Goal: Task Accomplishment & Management: Complete application form

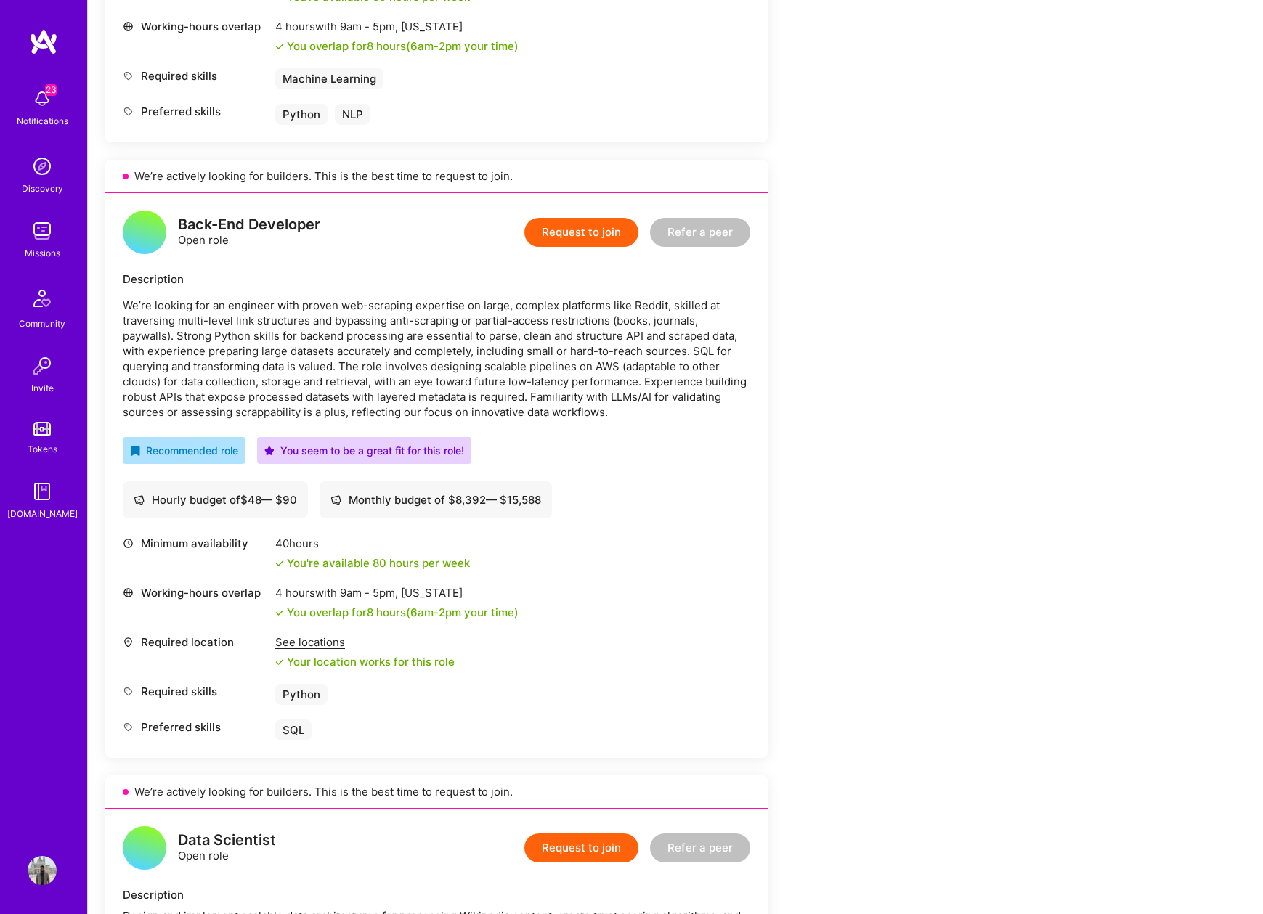
scroll to position [665, 0]
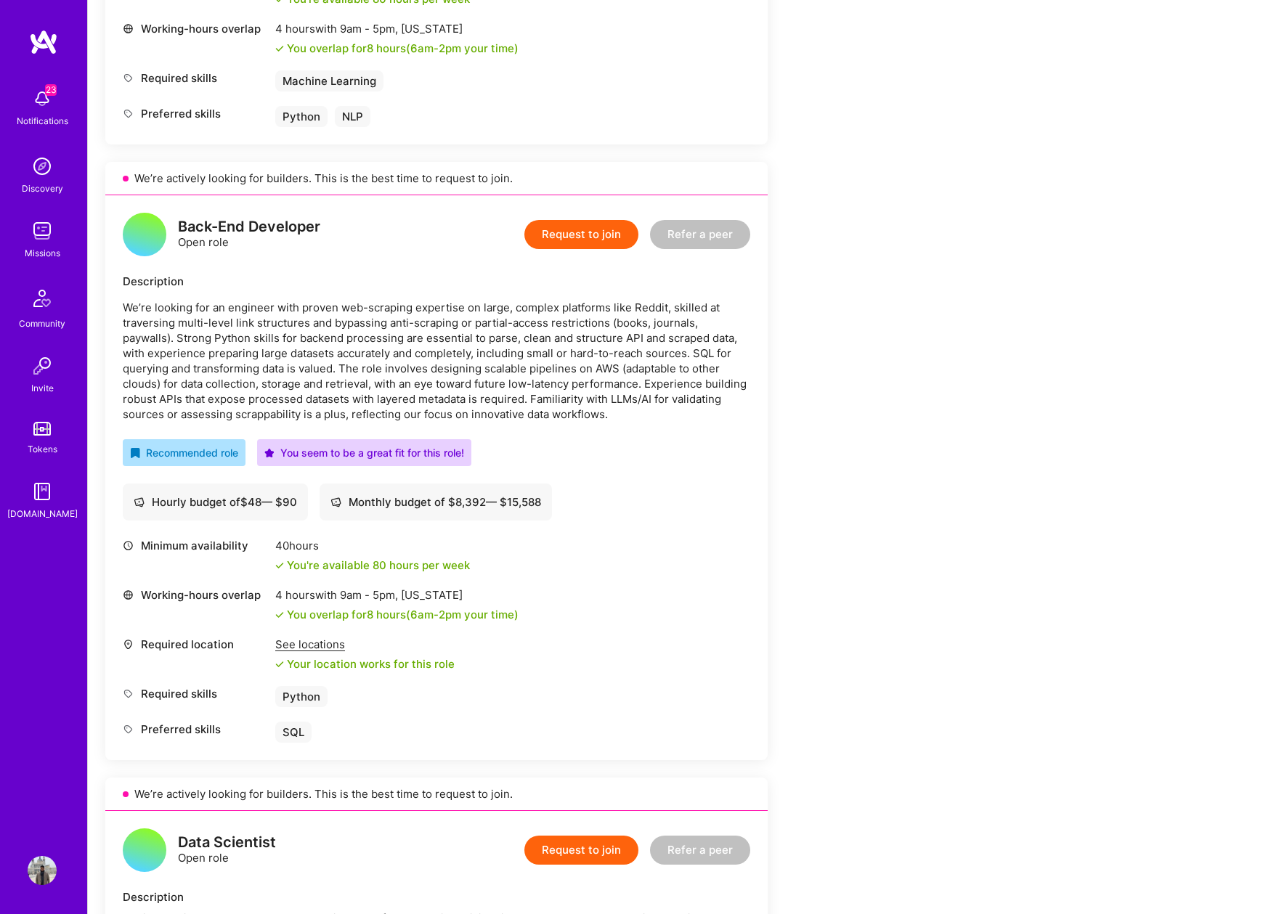
click at [586, 241] on button "Request to join" at bounding box center [581, 234] width 114 height 29
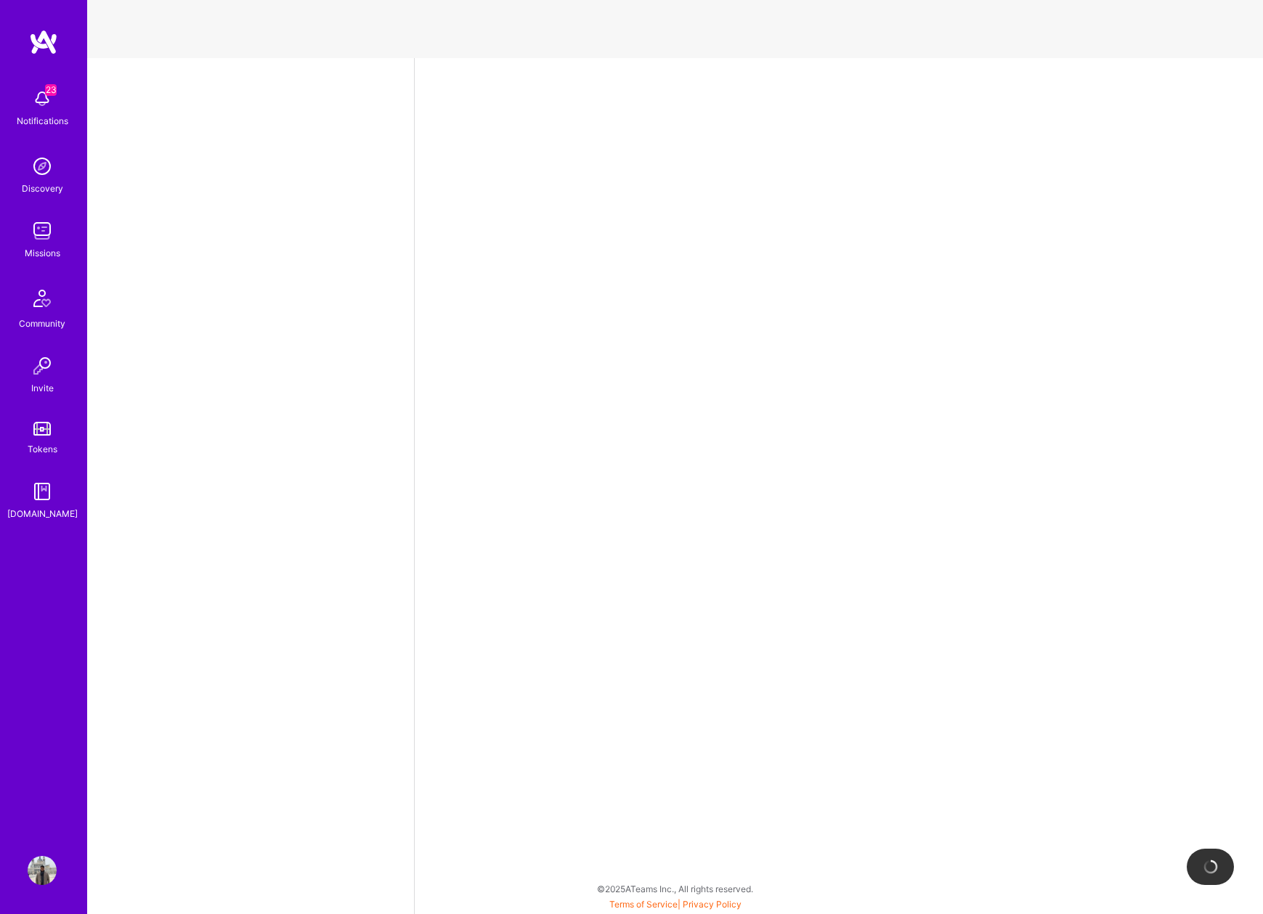
select select "US"
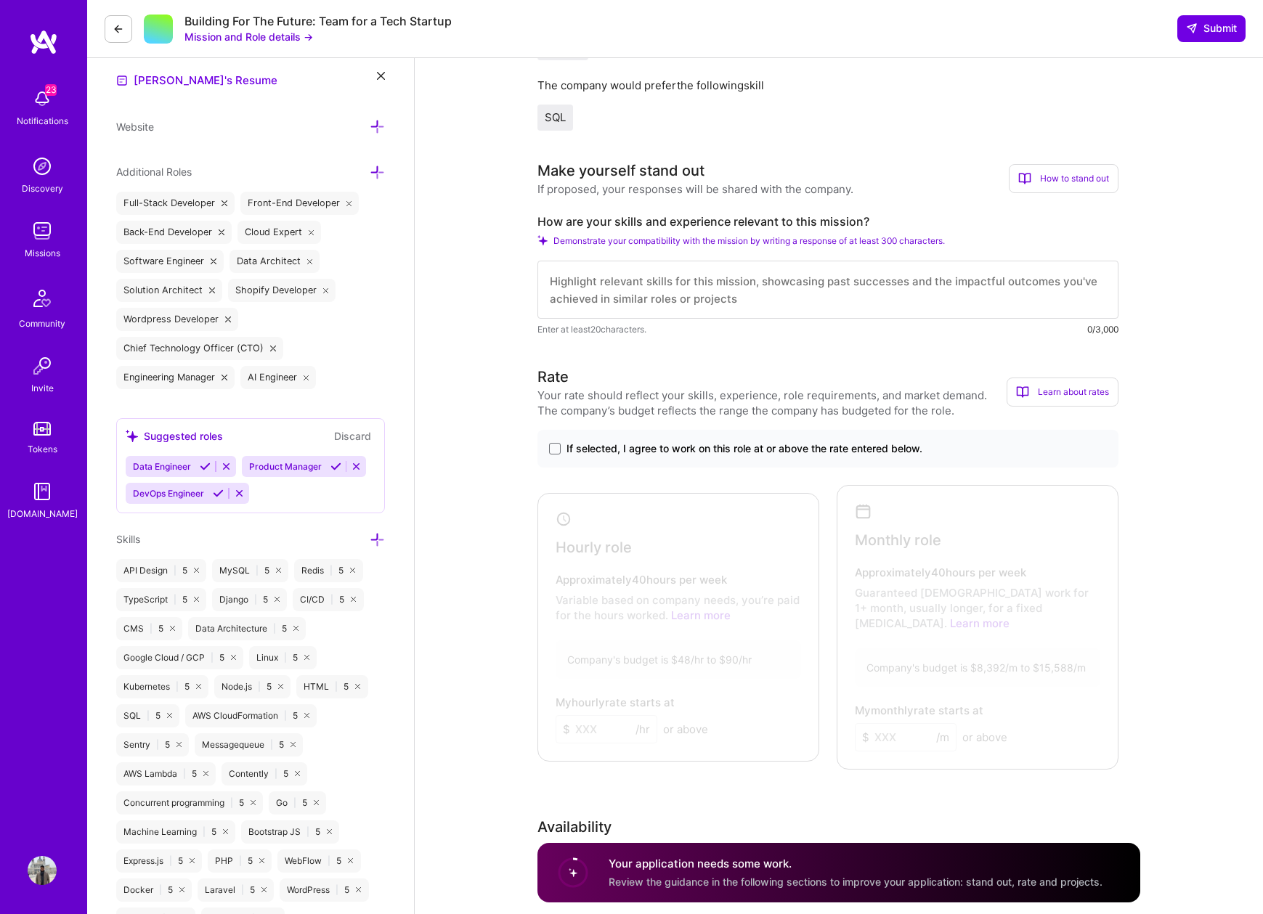
scroll to position [529, 0]
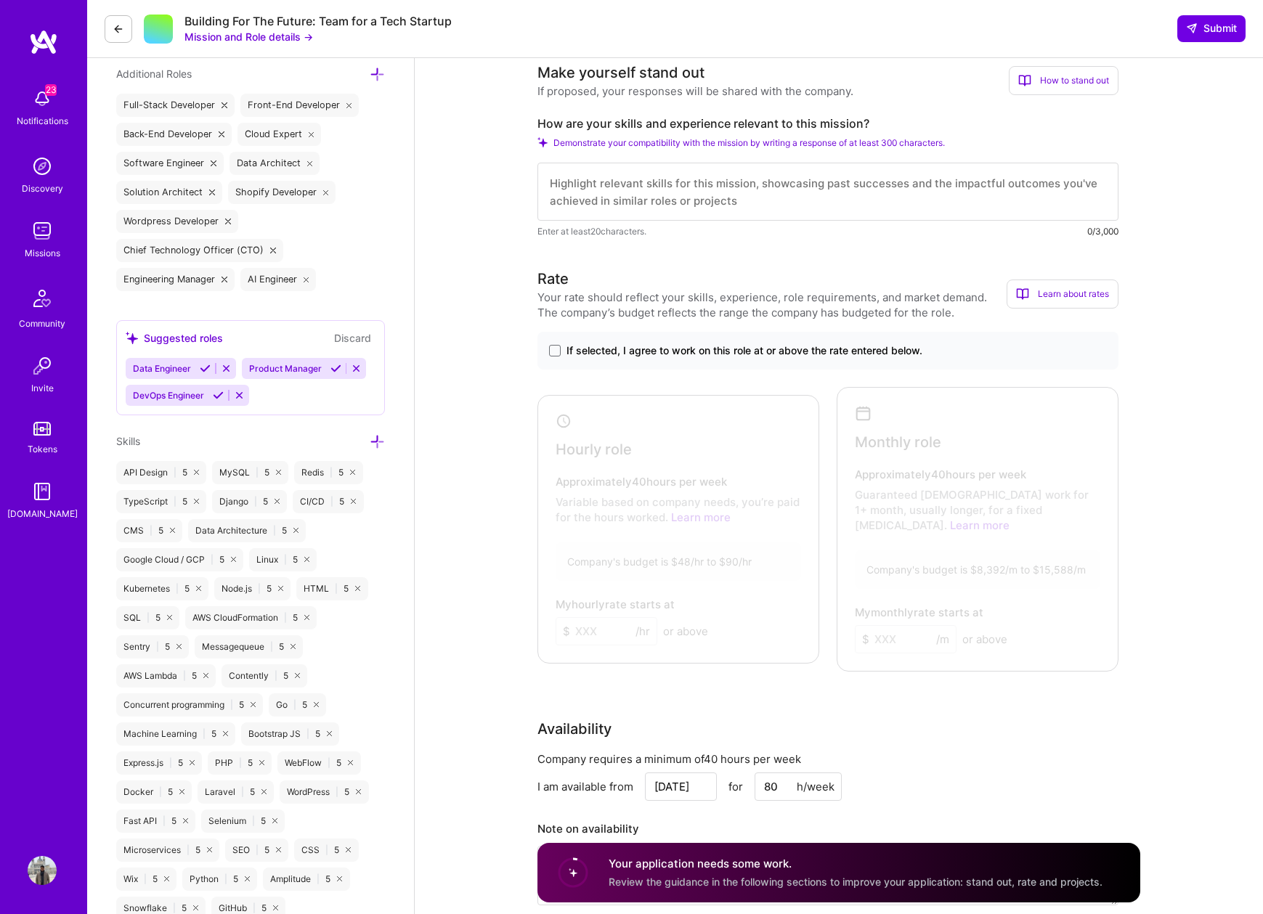
click at [632, 354] on span "If selected, I agree to work on this role at or above the rate entered below." at bounding box center [745, 351] width 356 height 15
click at [0, 0] on input "If selected, I agree to work on this role at or above the rate entered below." at bounding box center [0, 0] width 0 height 0
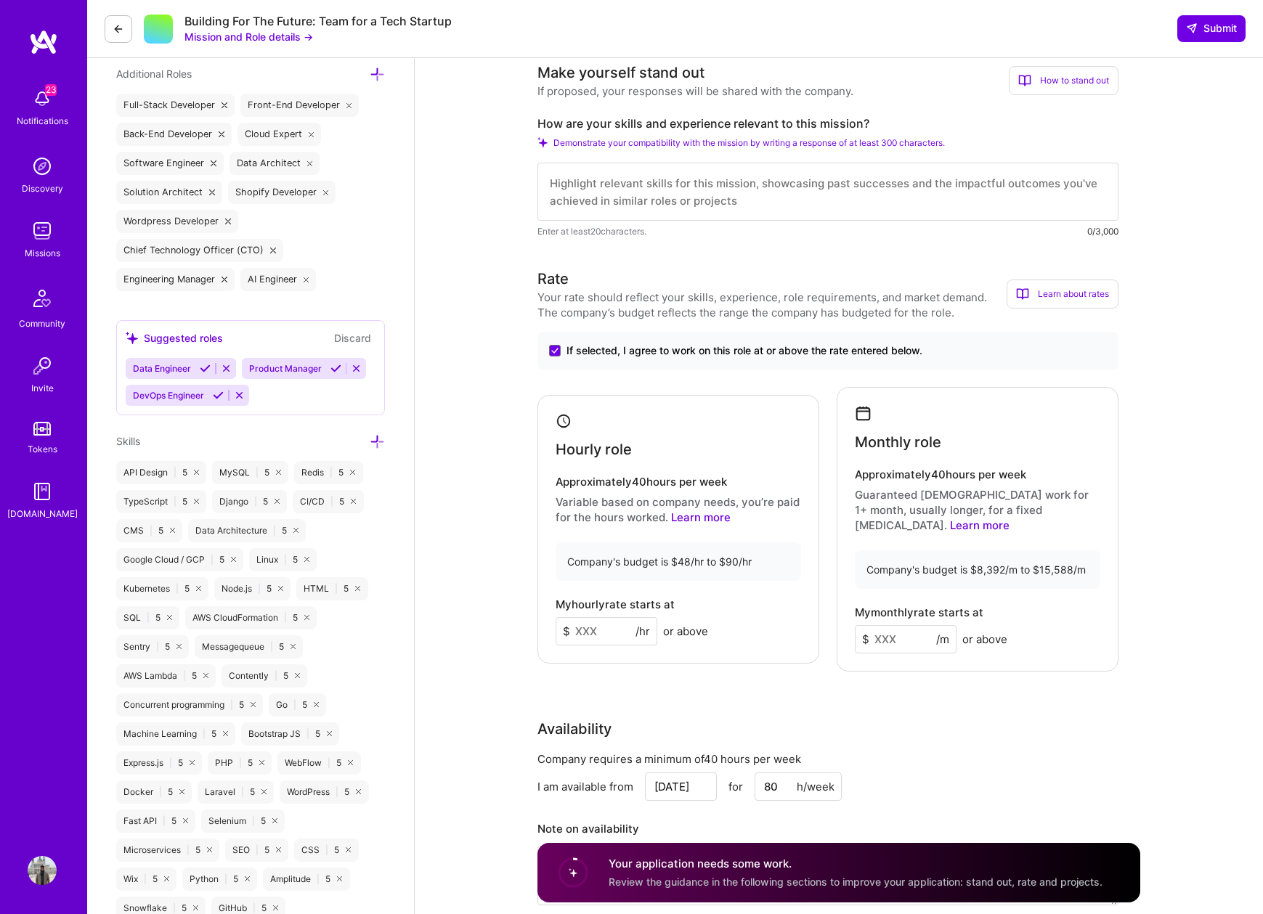
click at [632, 354] on span "If selected, I agree to work on this role at or above the rate entered below." at bounding box center [745, 351] width 356 height 15
click at [0, 0] on input "If selected, I agree to work on this role at or above the rate entered below." at bounding box center [0, 0] width 0 height 0
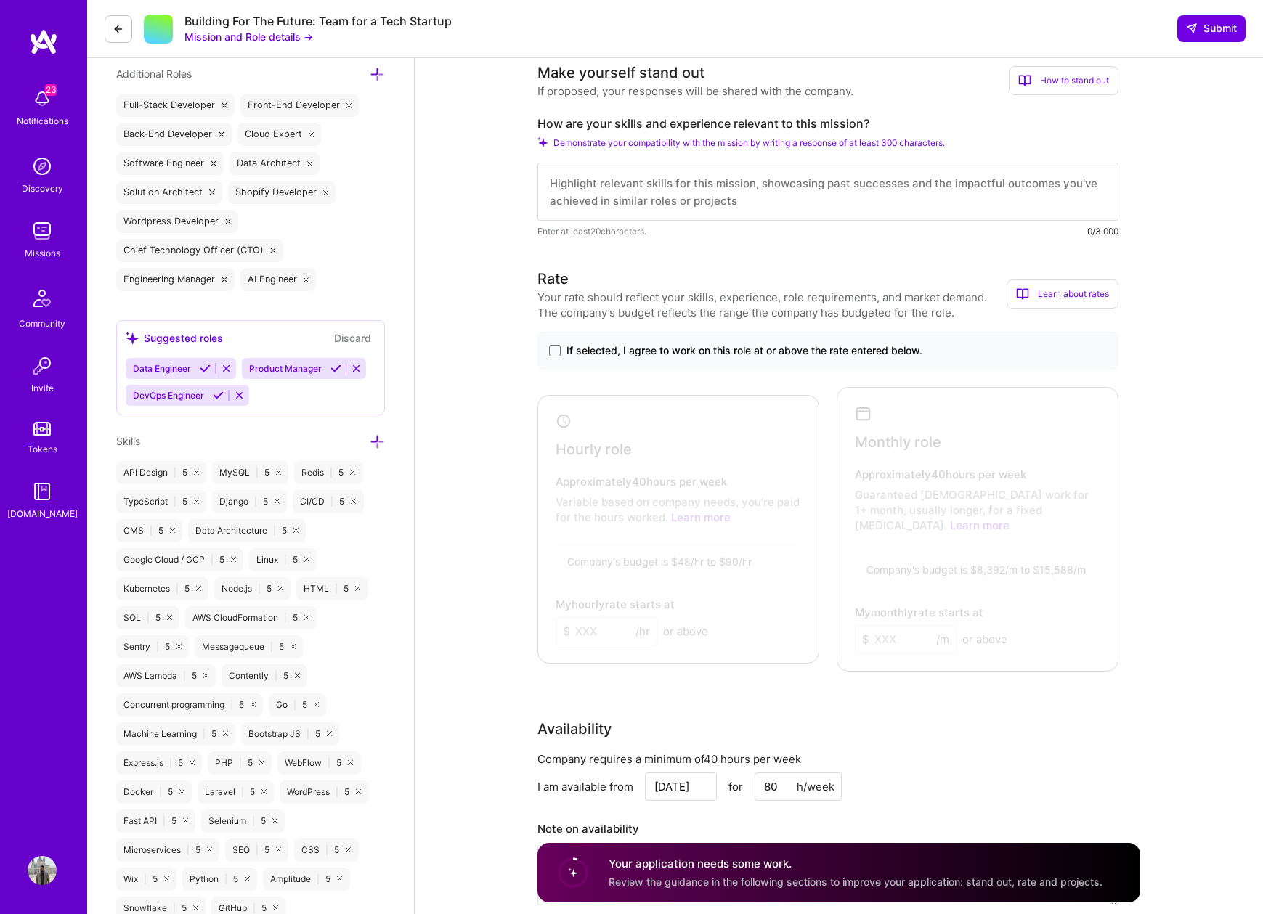
click at [632, 354] on span "If selected, I agree to work on this role at or above the rate entered below." at bounding box center [745, 351] width 356 height 15
click at [0, 0] on input "If selected, I agree to work on this role at or above the rate entered below." at bounding box center [0, 0] width 0 height 0
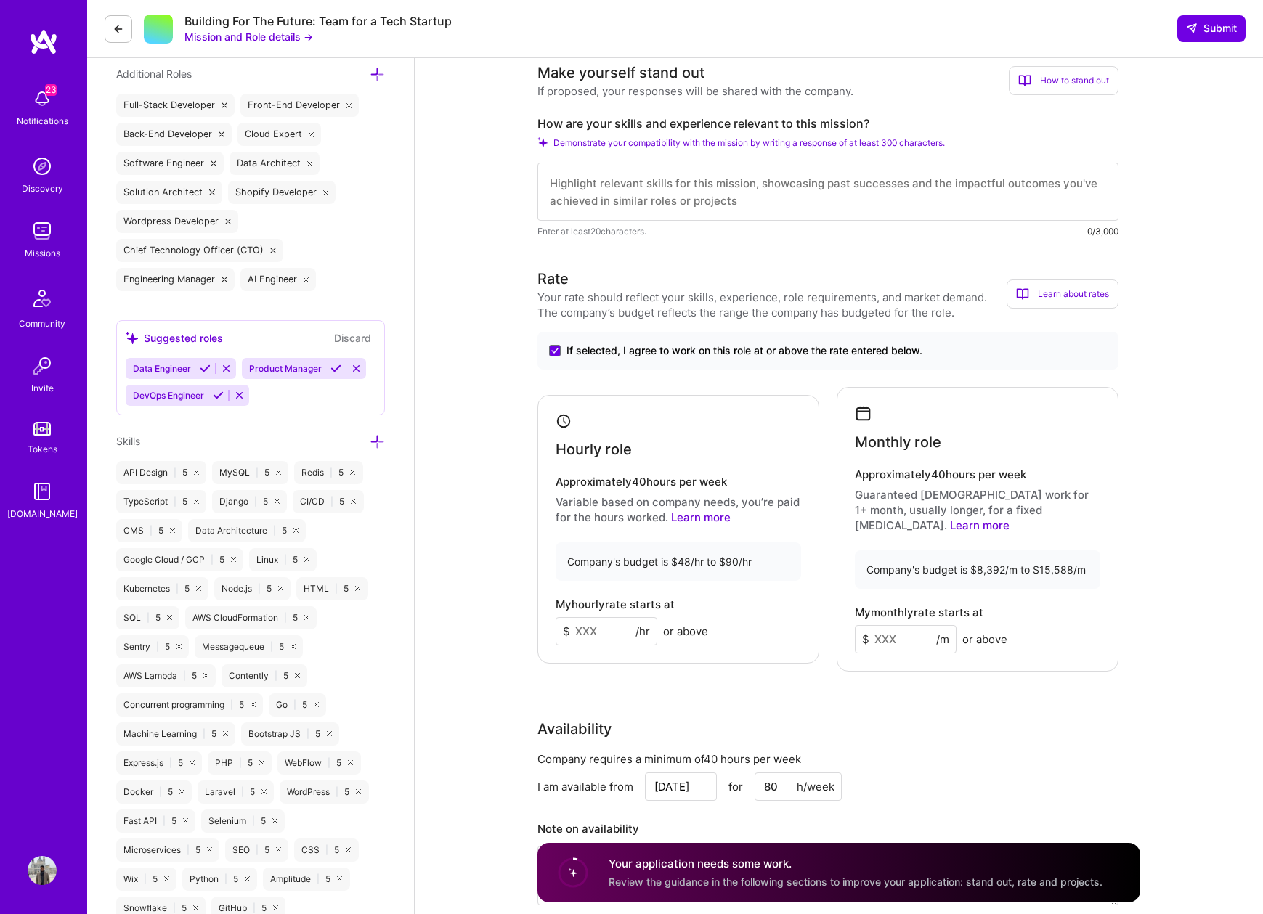
click at [612, 634] on input at bounding box center [607, 631] width 102 height 28
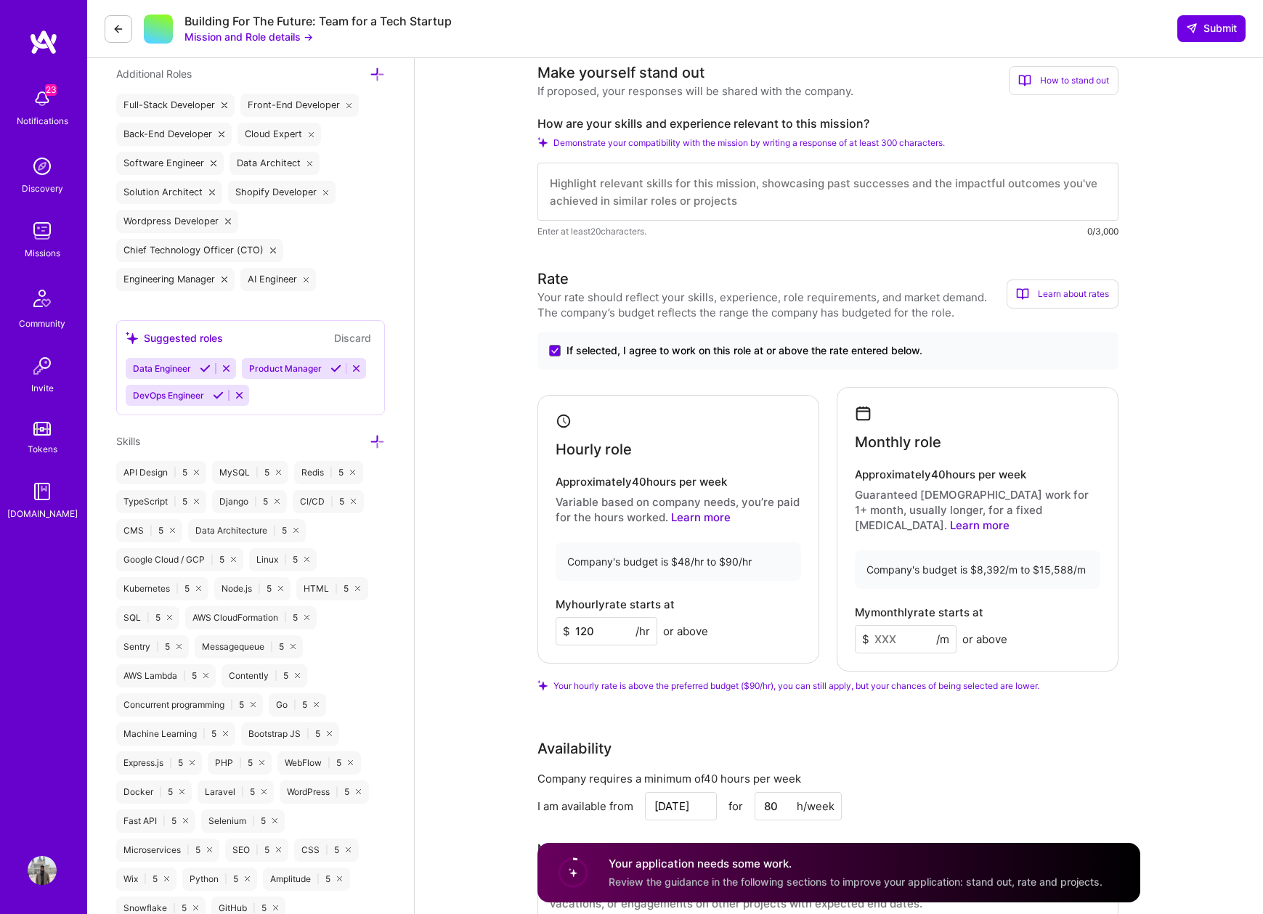
type input "120"
click at [872, 678] on div "Rate Your rate should reflect your skills, experience, role requirements, and m…" at bounding box center [838, 605] width 603 height 675
click at [881, 636] on input at bounding box center [906, 639] width 102 height 28
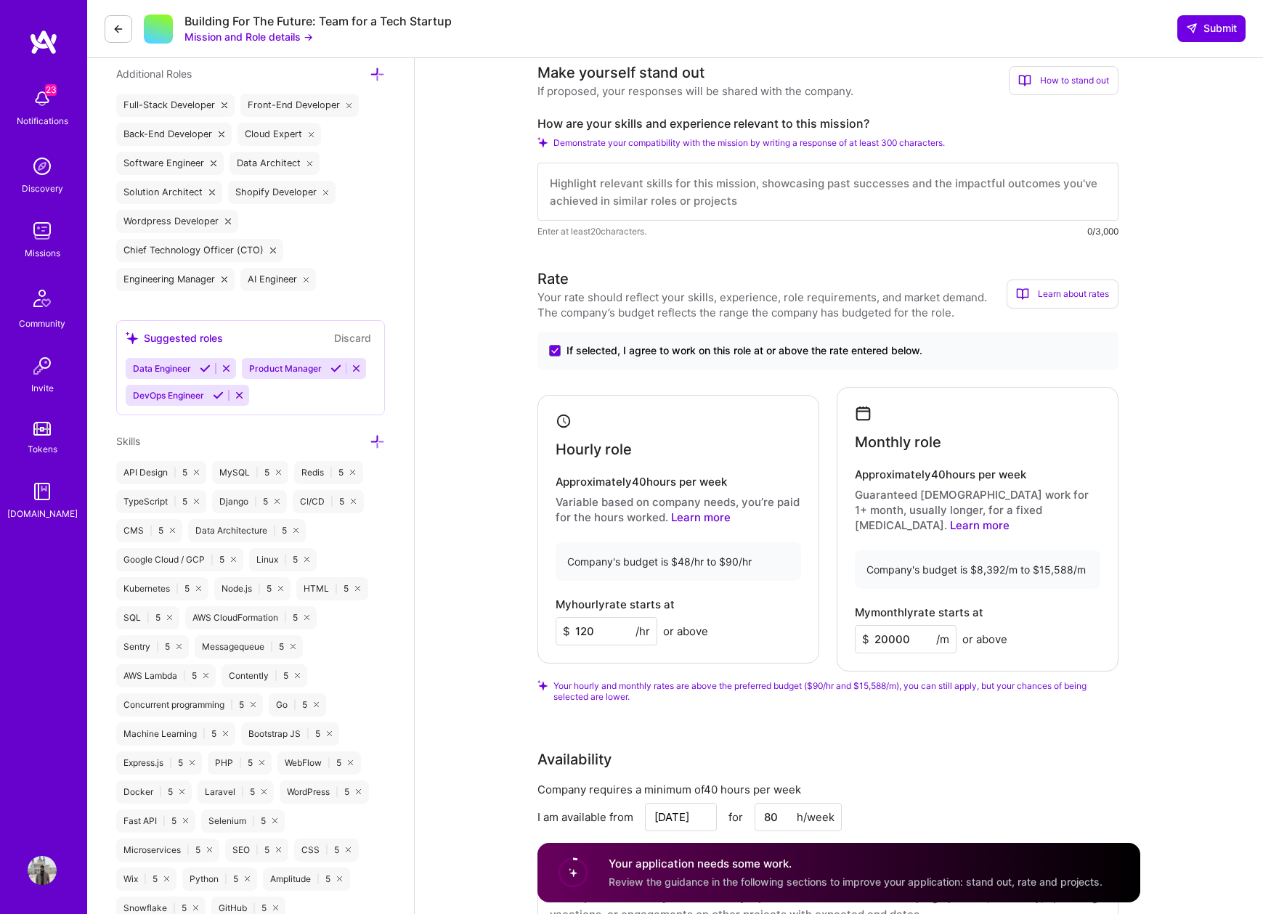
click at [887, 625] on input "20000" at bounding box center [906, 639] width 102 height 28
type input "20000"
click at [869, 711] on div "Rate Your rate should reflect your skills, experience, role requirements, and m…" at bounding box center [838, 611] width 603 height 686
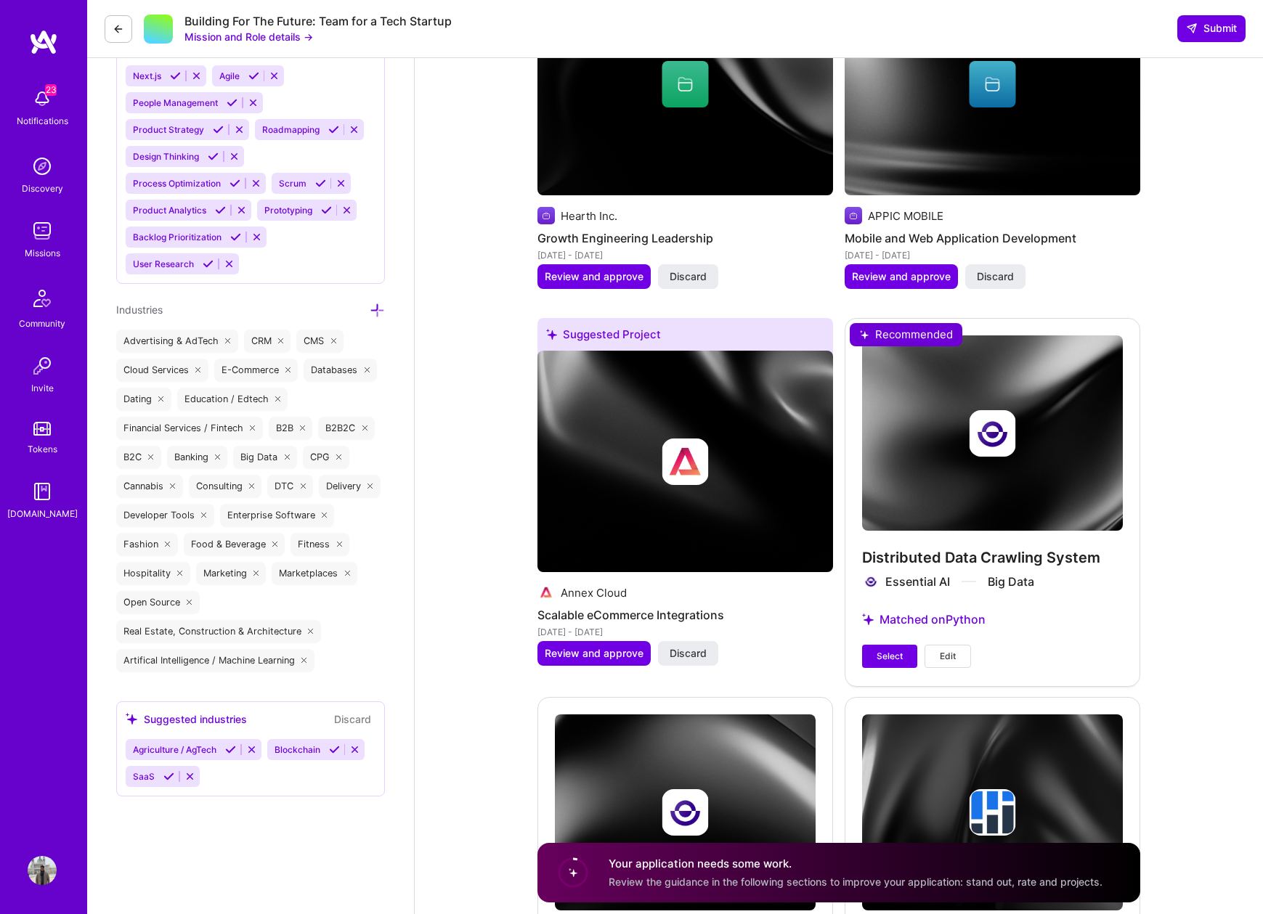
scroll to position [2395, 0]
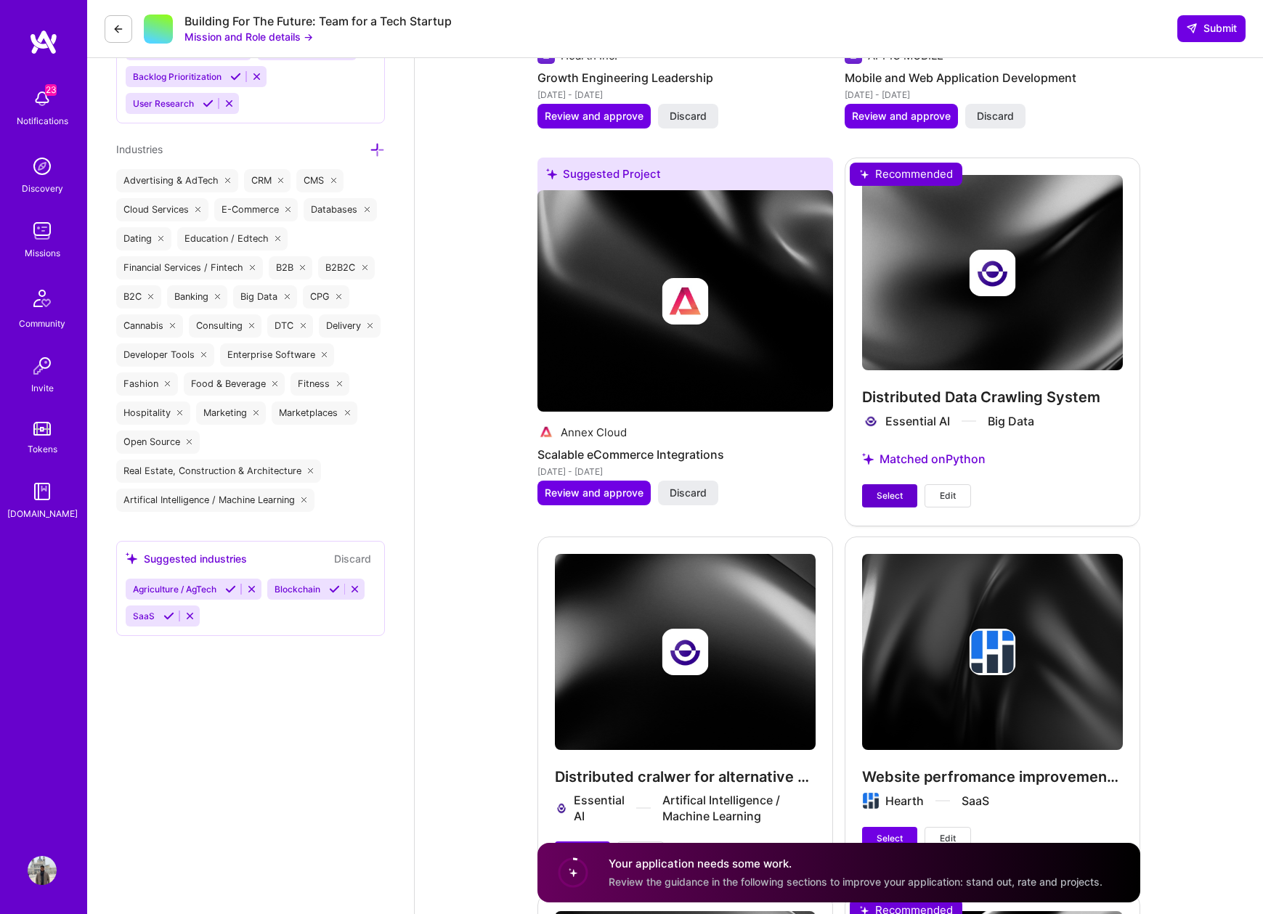
click at [894, 490] on span "Select" at bounding box center [890, 496] width 26 height 13
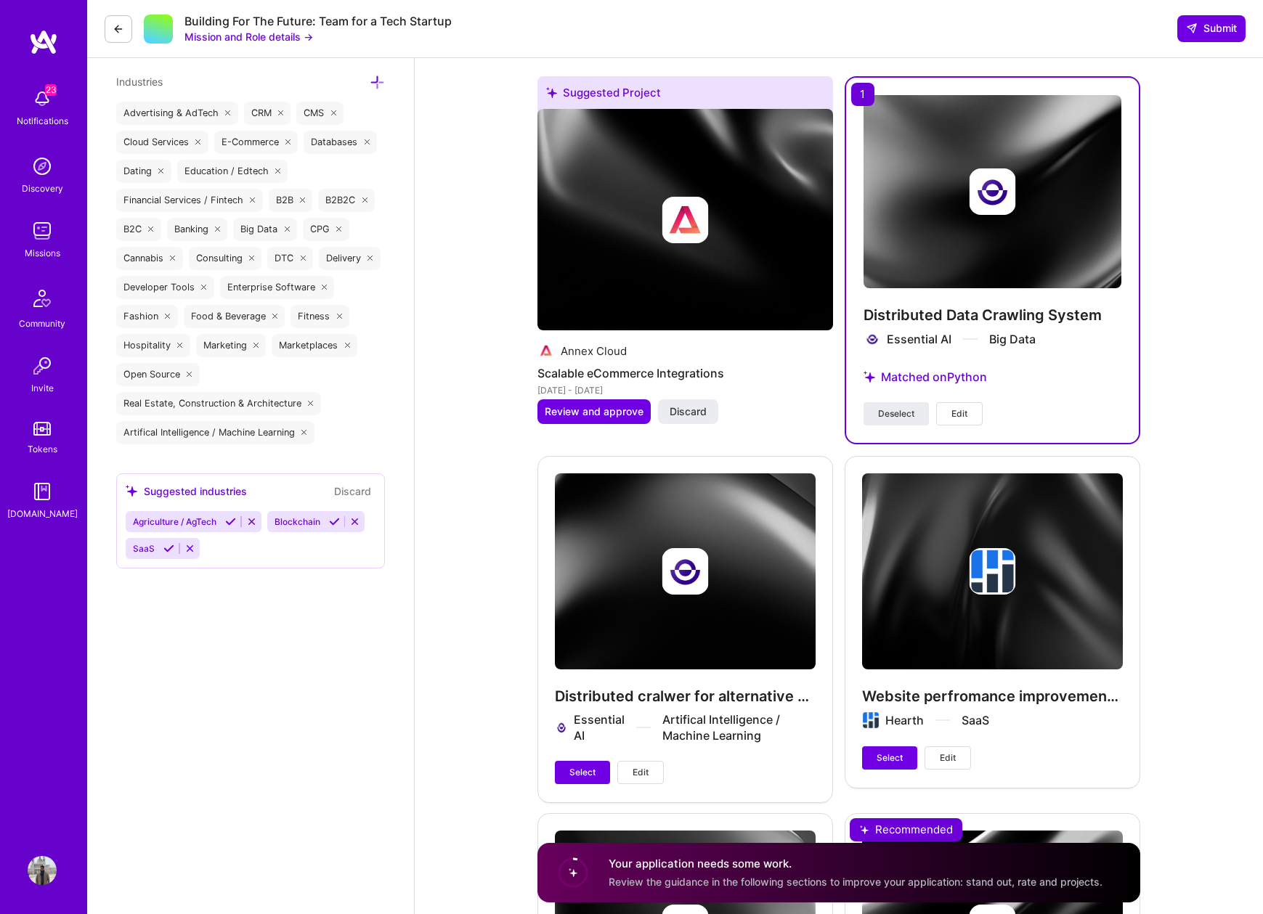
scroll to position [2546, 0]
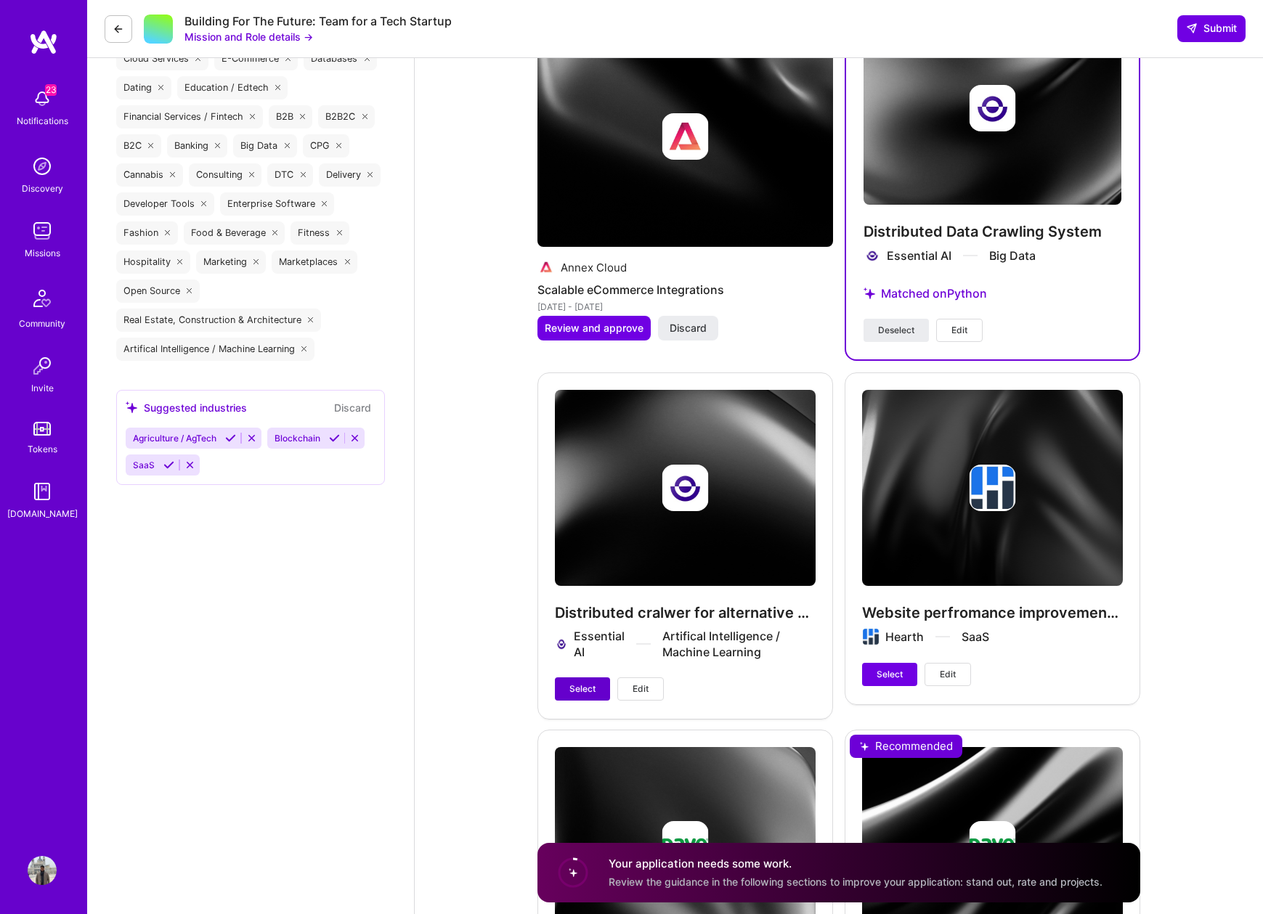
click at [577, 683] on span "Select" at bounding box center [582, 689] width 26 height 13
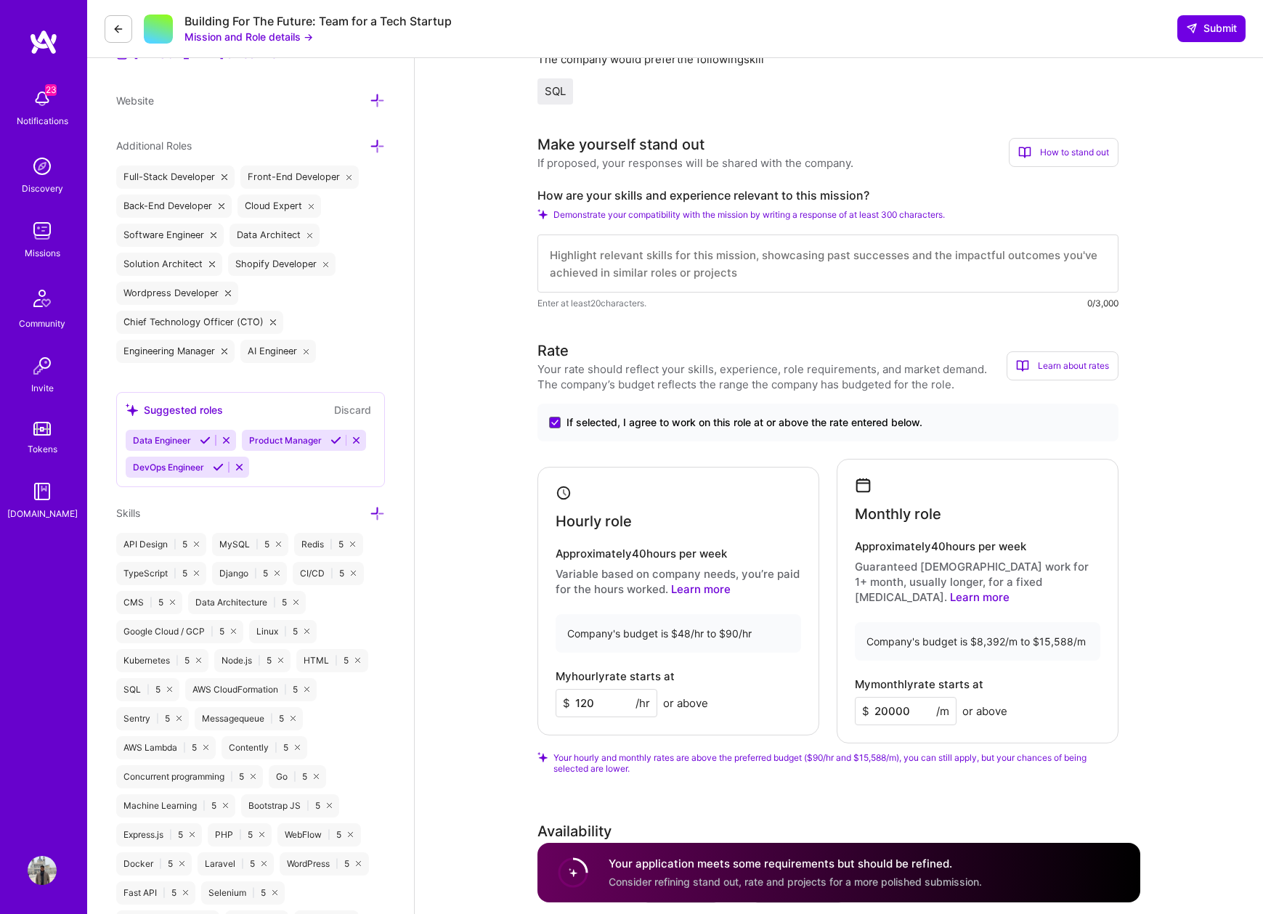
scroll to position [0, 0]
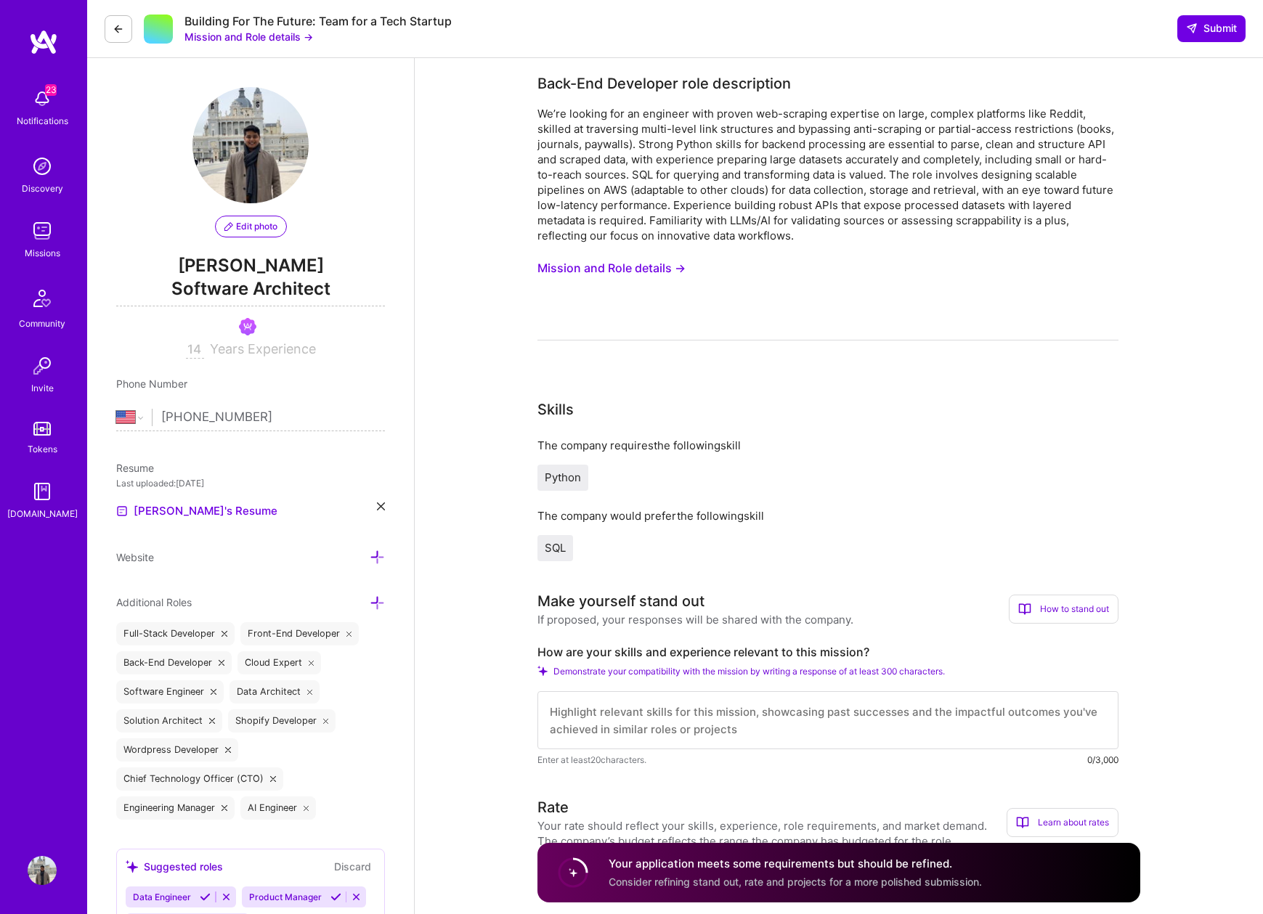
click at [731, 706] on textarea at bounding box center [827, 720] width 581 height 58
click at [588, 718] on textarea at bounding box center [827, 720] width 581 height 58
paste textarea "I have deep expertise in large-scale web crawling. I have built massive crawlin…"
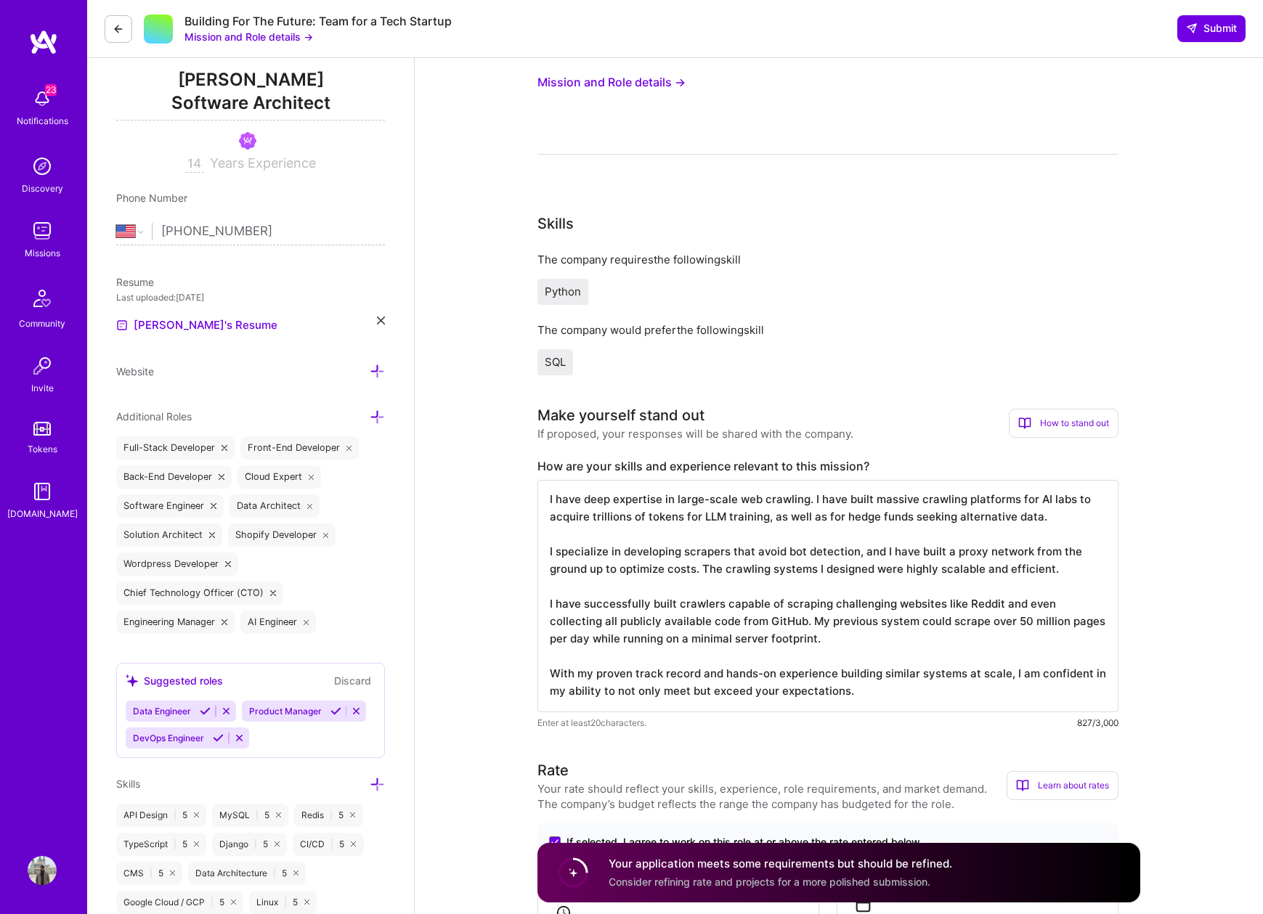
scroll to position [275, 0]
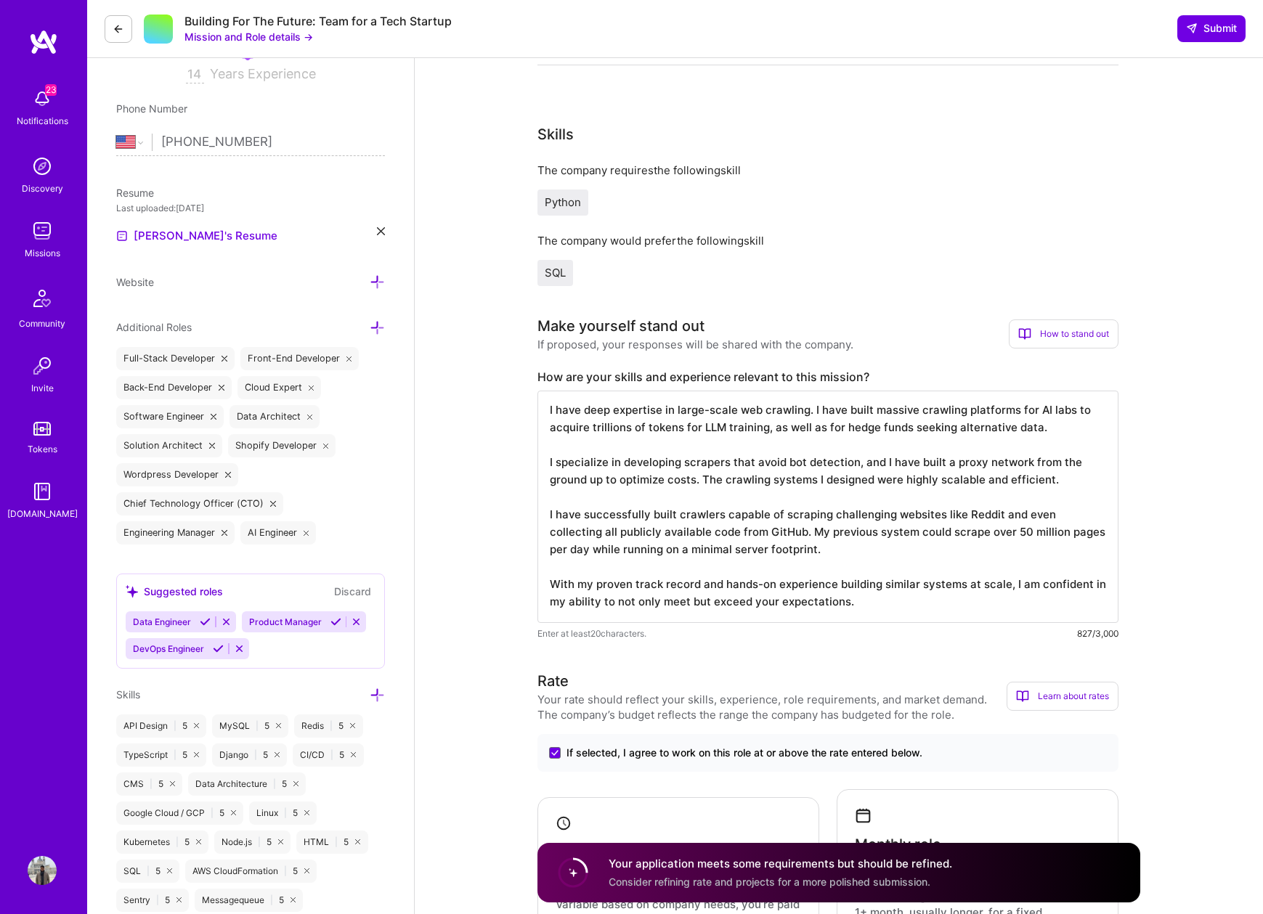
click at [835, 546] on textarea "I have deep expertise in large-scale web crawling. I have built massive crawlin…" at bounding box center [827, 507] width 581 height 232
click at [752, 521] on textarea "I have deep expertise in large-scale web crawling. I have built massive crawlin…" at bounding box center [827, 507] width 581 height 232
click at [567, 537] on textarea "I have deep expertise in large-scale web crawling. I have built massive crawlin…" at bounding box center [827, 507] width 581 height 232
click at [580, 520] on textarea "I have deep expertise in large-scale web crawling. I have built massive crawlin…" at bounding box center [827, 507] width 581 height 232
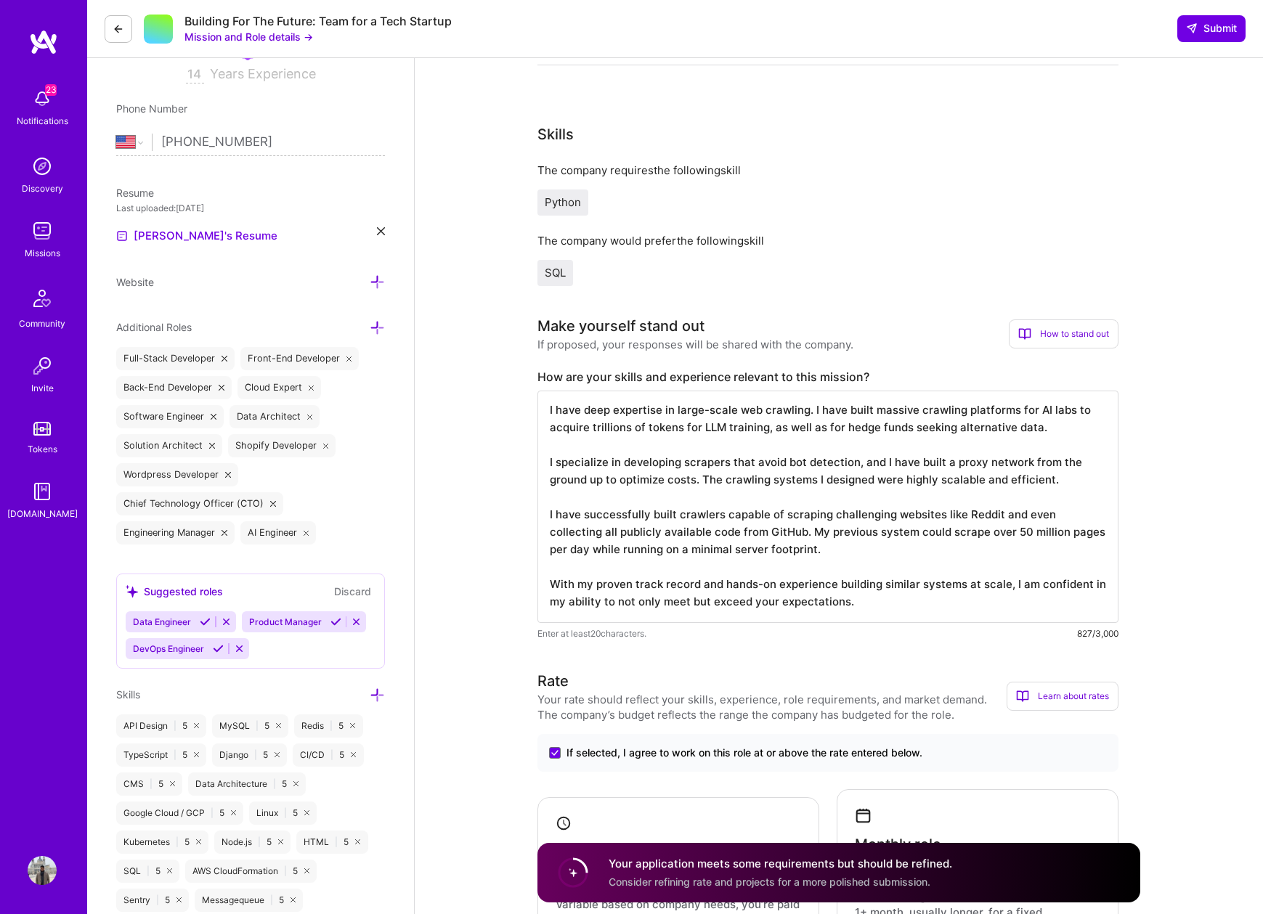
click at [683, 522] on textarea "I have deep expertise in large-scale web crawling. I have built massive crawlin…" at bounding box center [827, 507] width 581 height 232
click at [999, 519] on textarea "I have deep expertise in large-scale web crawling. I have built massive crawlin…" at bounding box center [827, 507] width 581 height 232
click at [950, 513] on textarea "I have deep expertise in large-scale web crawling. I have built massive crawlin…" at bounding box center [827, 507] width 581 height 232
click at [959, 514] on textarea "I have deep expertise in large-scale web crawling. I have built massive crawlin…" at bounding box center [827, 507] width 581 height 232
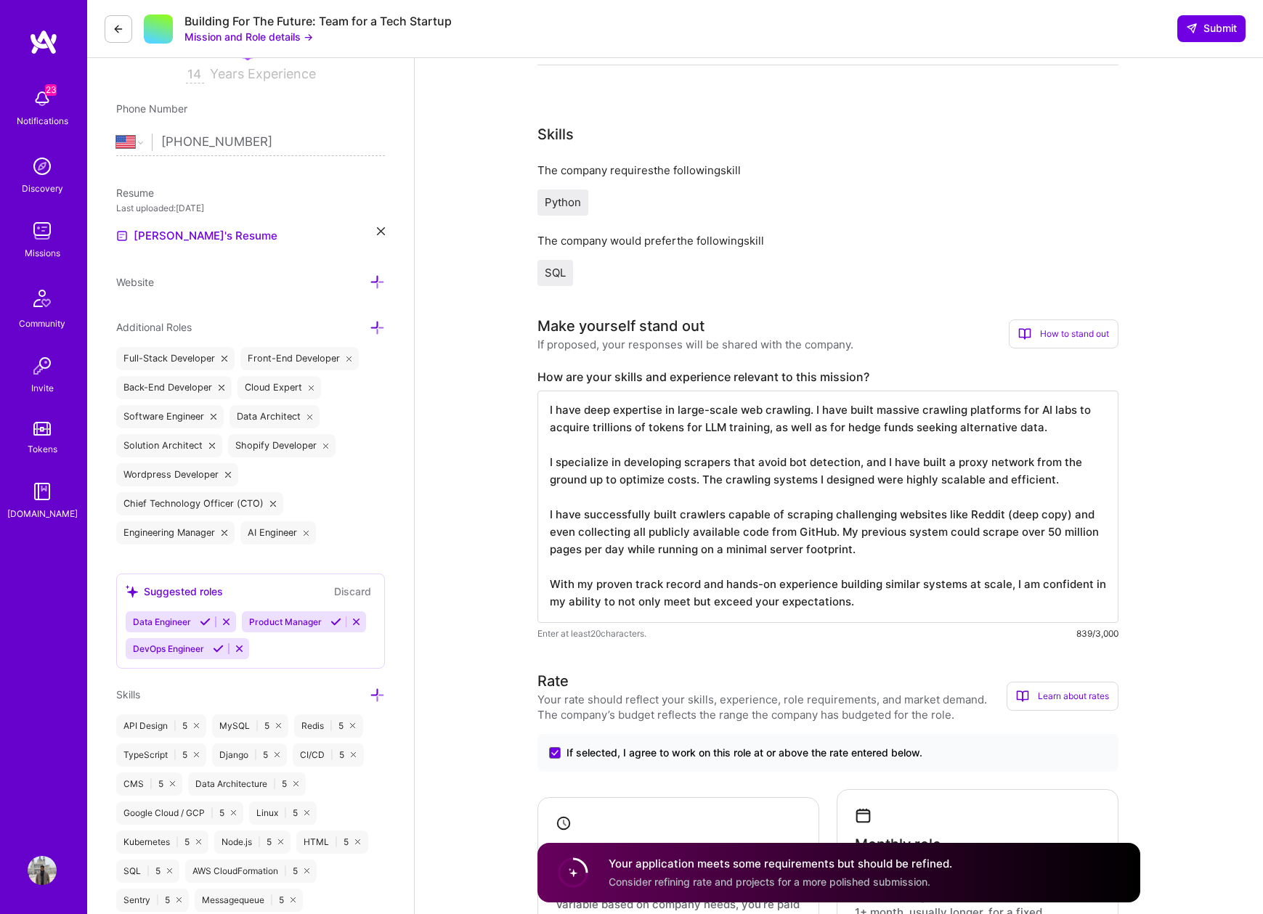
drag, startPoint x: 959, startPoint y: 514, endPoint x: 771, endPoint y: 518, distance: 187.4
click at [771, 518] on textarea "I have deep expertise in large-scale web crawling. I have built massive crawlin…" at bounding box center [827, 507] width 581 height 232
drag, startPoint x: 957, startPoint y: 516, endPoint x: 895, endPoint y: 516, distance: 61.7
click at [895, 516] on textarea "I have deep expertise in large-scale web crawling. I have built massive crawlin…" at bounding box center [827, 507] width 581 height 232
click at [627, 539] on textarea "I have deep expertise in large-scale web crawling. I have built massive crawlin…" at bounding box center [827, 507] width 581 height 232
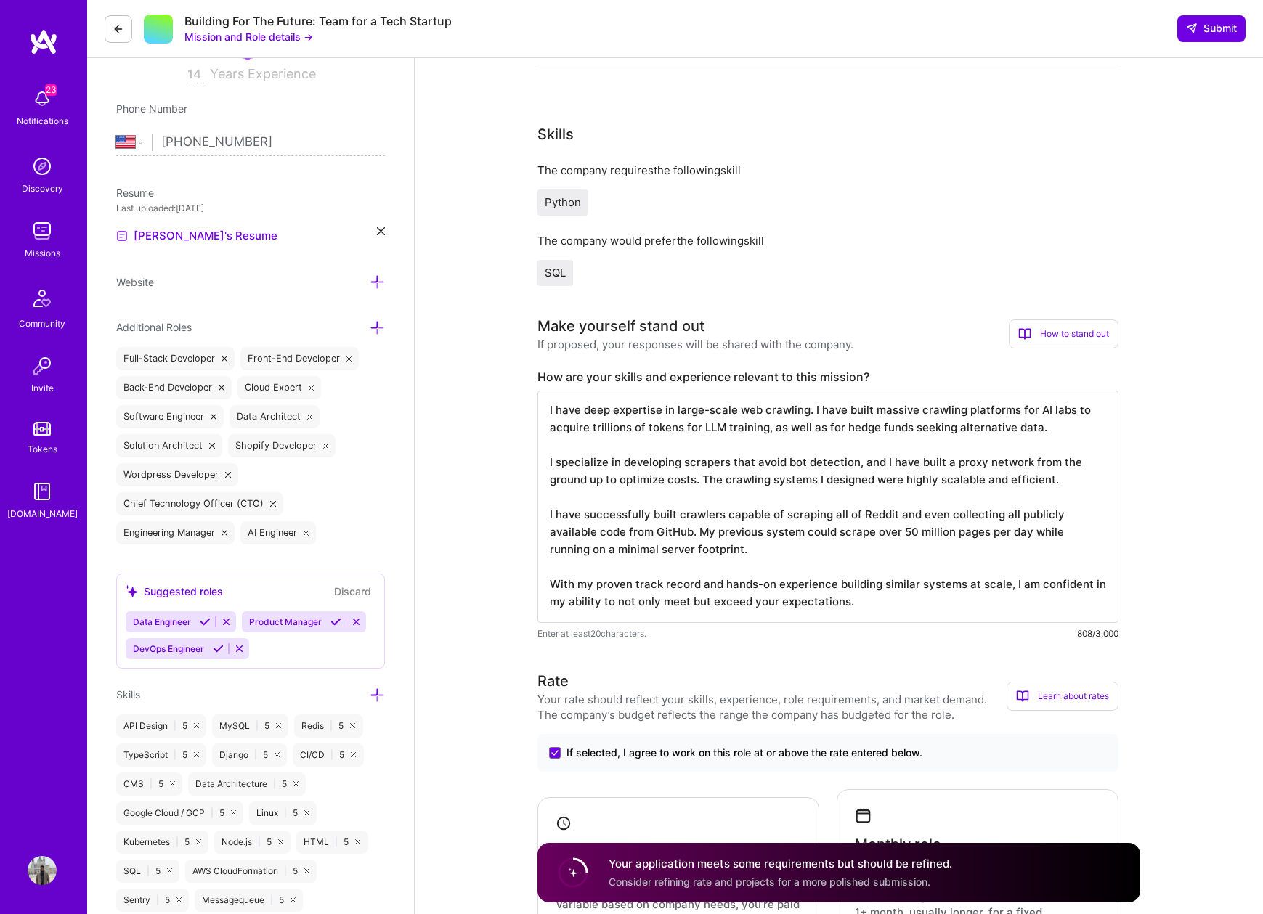
click at [627, 539] on textarea "I have deep expertise in large-scale web crawling. I have built massive crawlin…" at bounding box center [827, 507] width 581 height 232
click at [704, 551] on textarea "I have deep expertise in large-scale web crawling. I have built massive crawlin…" at bounding box center [827, 507] width 581 height 232
click at [623, 577] on textarea "I have deep expertise in large-scale web crawling. I have built massive crawlin…" at bounding box center [827, 507] width 581 height 232
click at [856, 612] on textarea "I have deep expertise in large-scale web crawling. I have built massive crawlin…" at bounding box center [827, 507] width 581 height 232
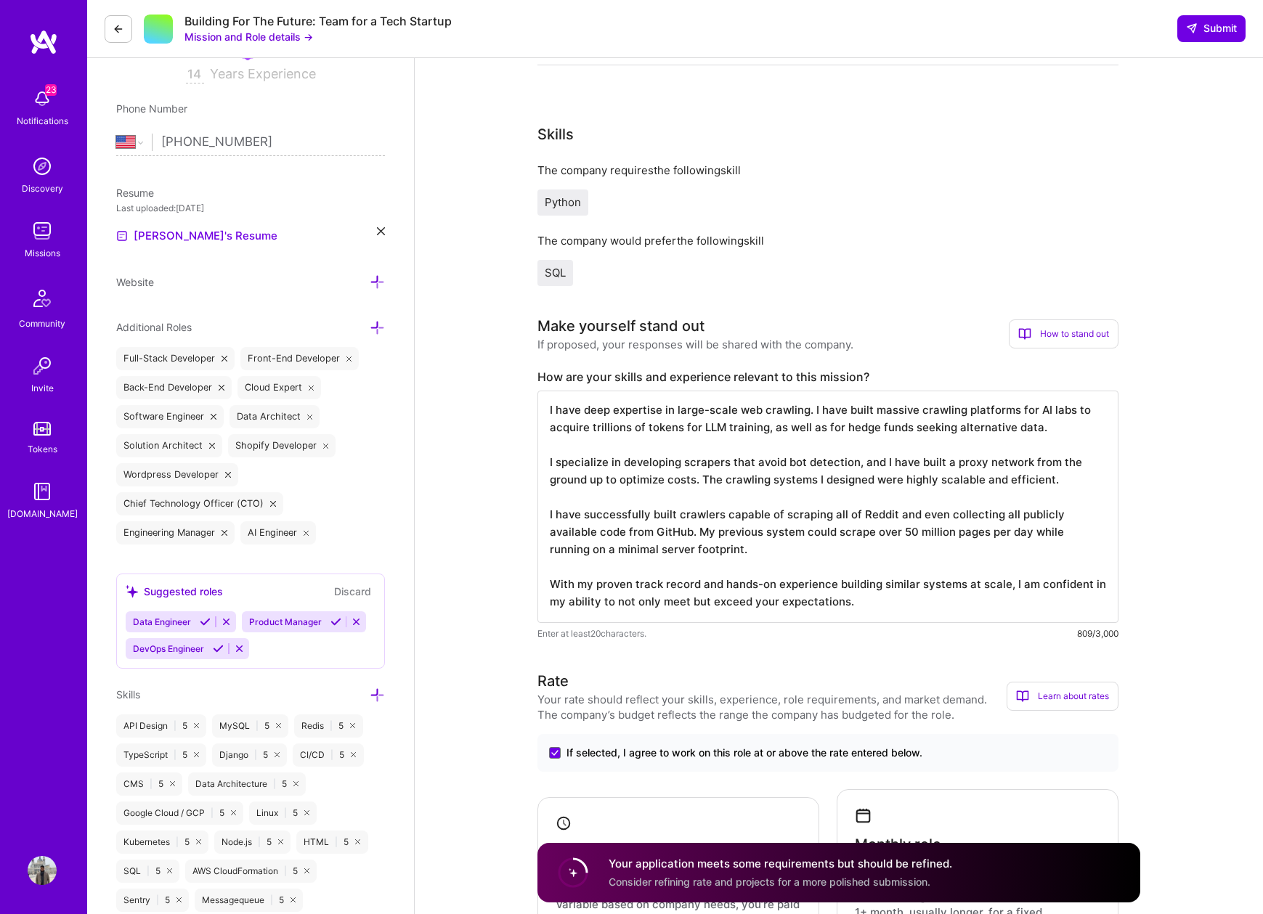
type textarea "I have deep expertise in large-scale web crawling. I have built massive crawlin…"
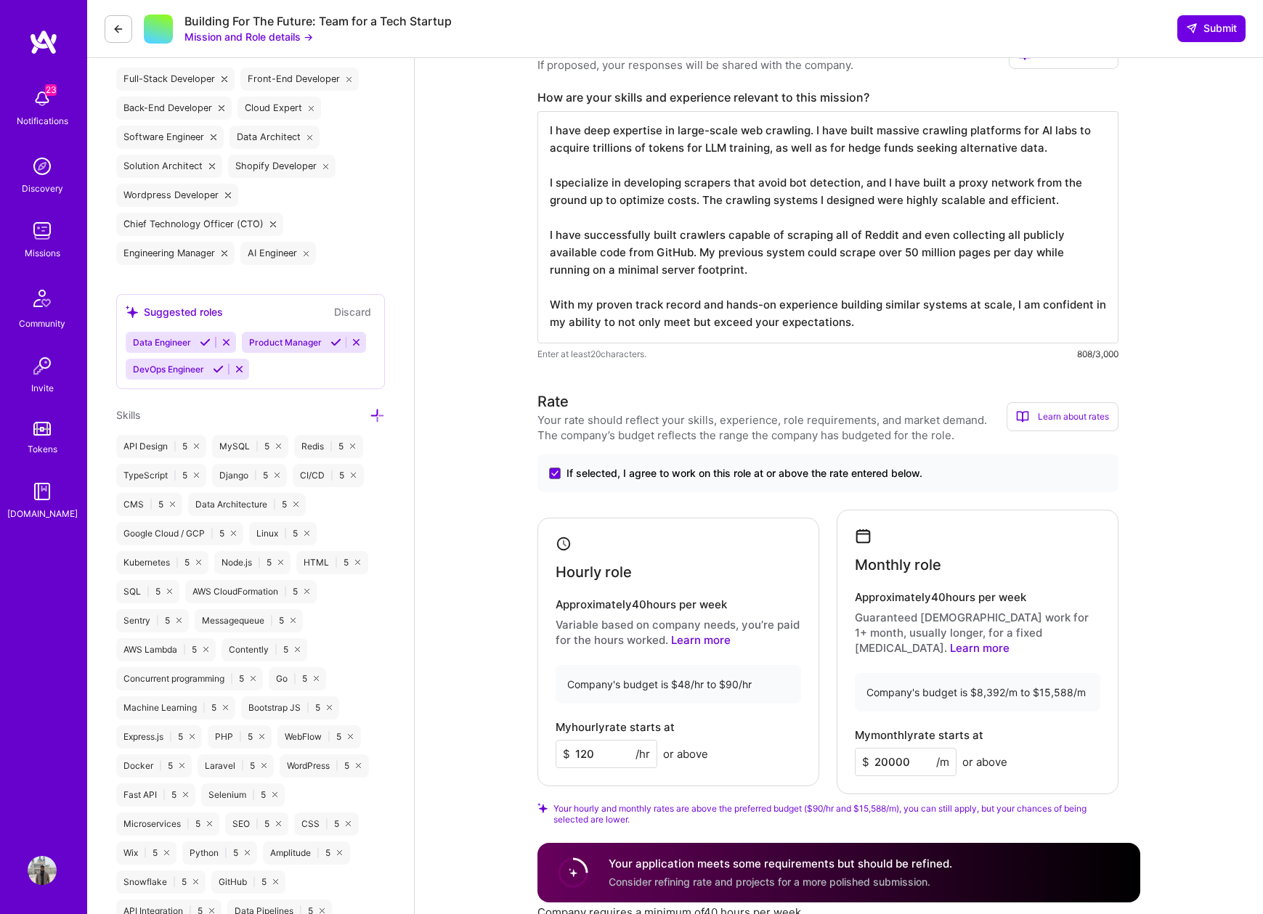
scroll to position [613, 0]
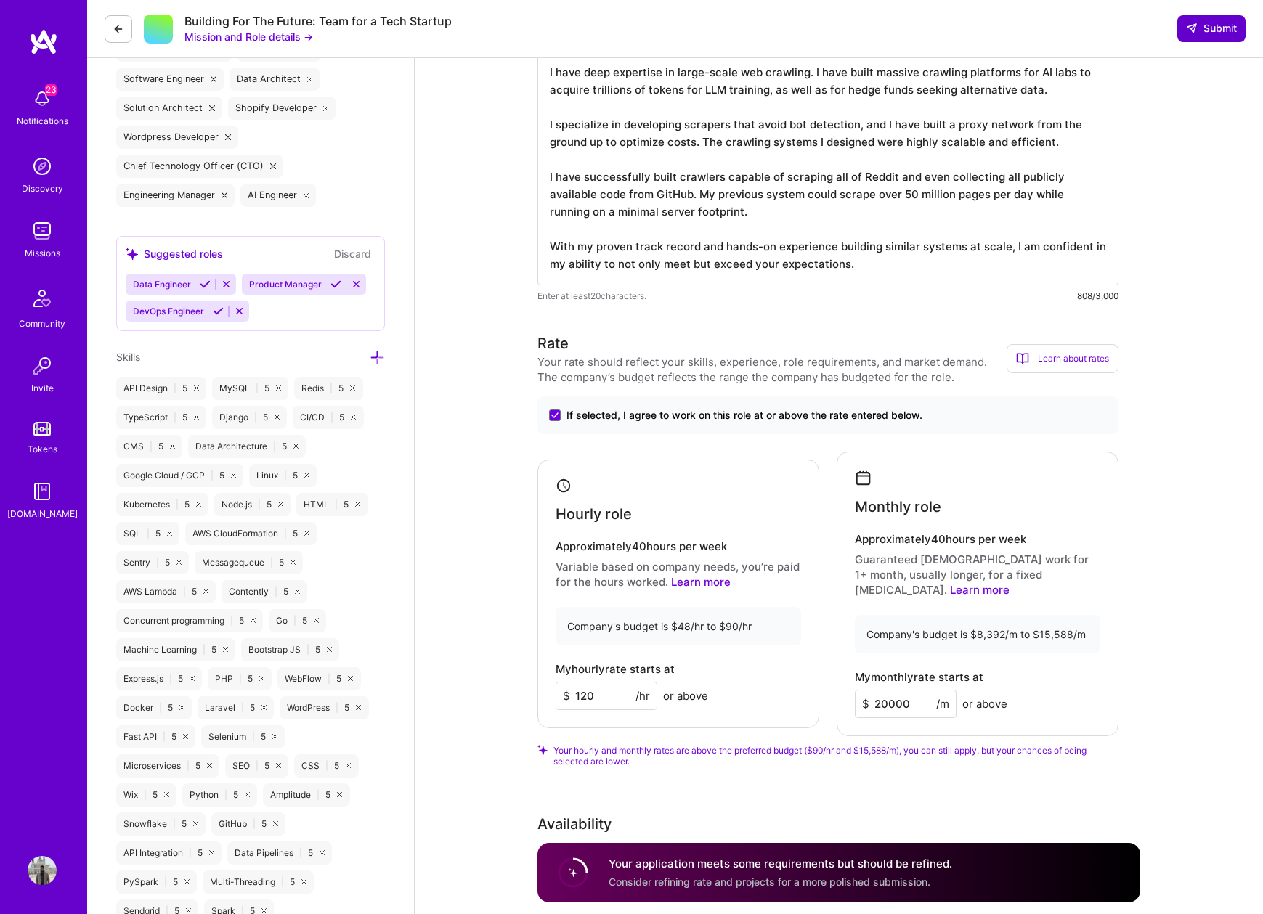
click at [1209, 20] on button "Submit" at bounding box center [1211, 28] width 68 height 26
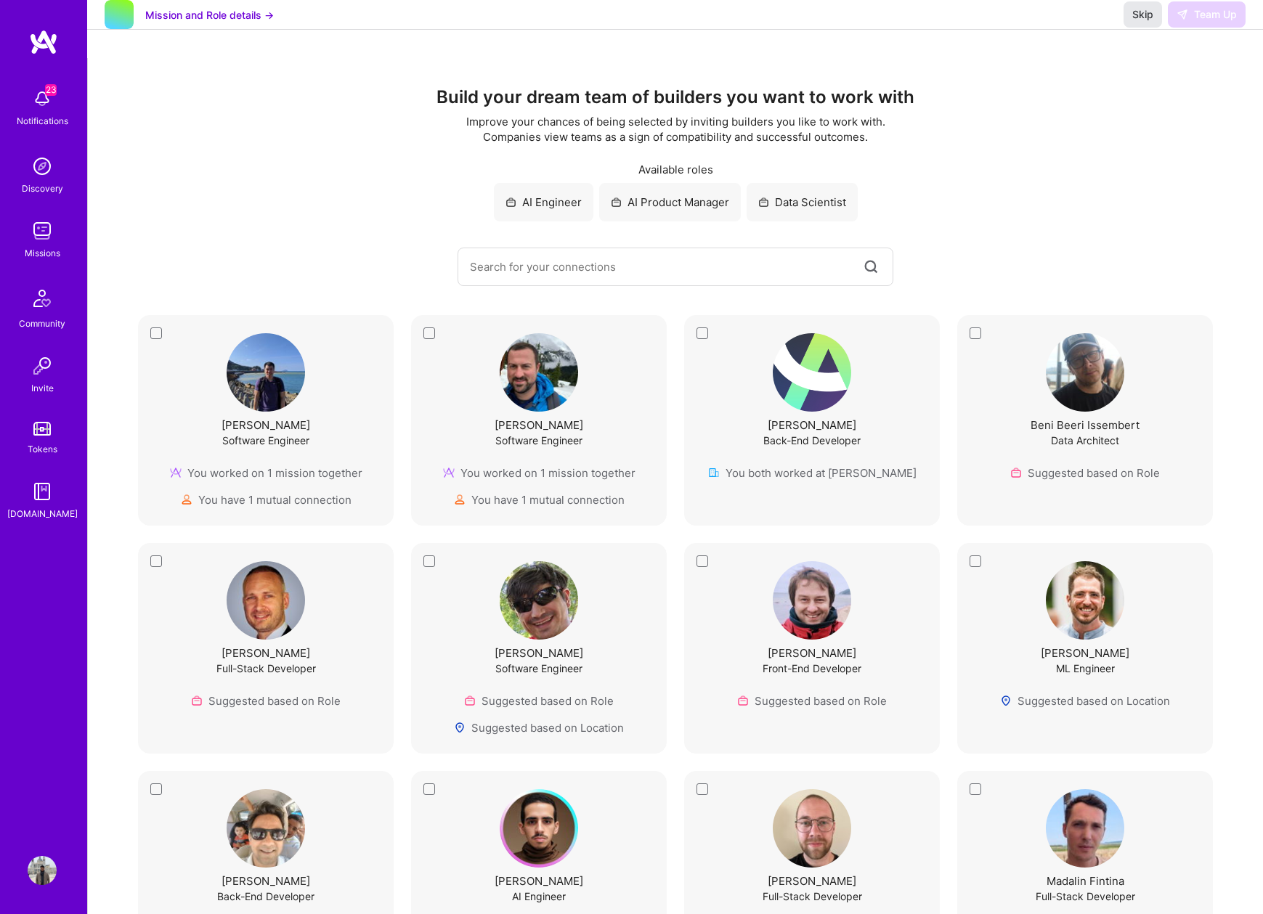
click at [1131, 28] on button "Skip" at bounding box center [1143, 14] width 38 height 26
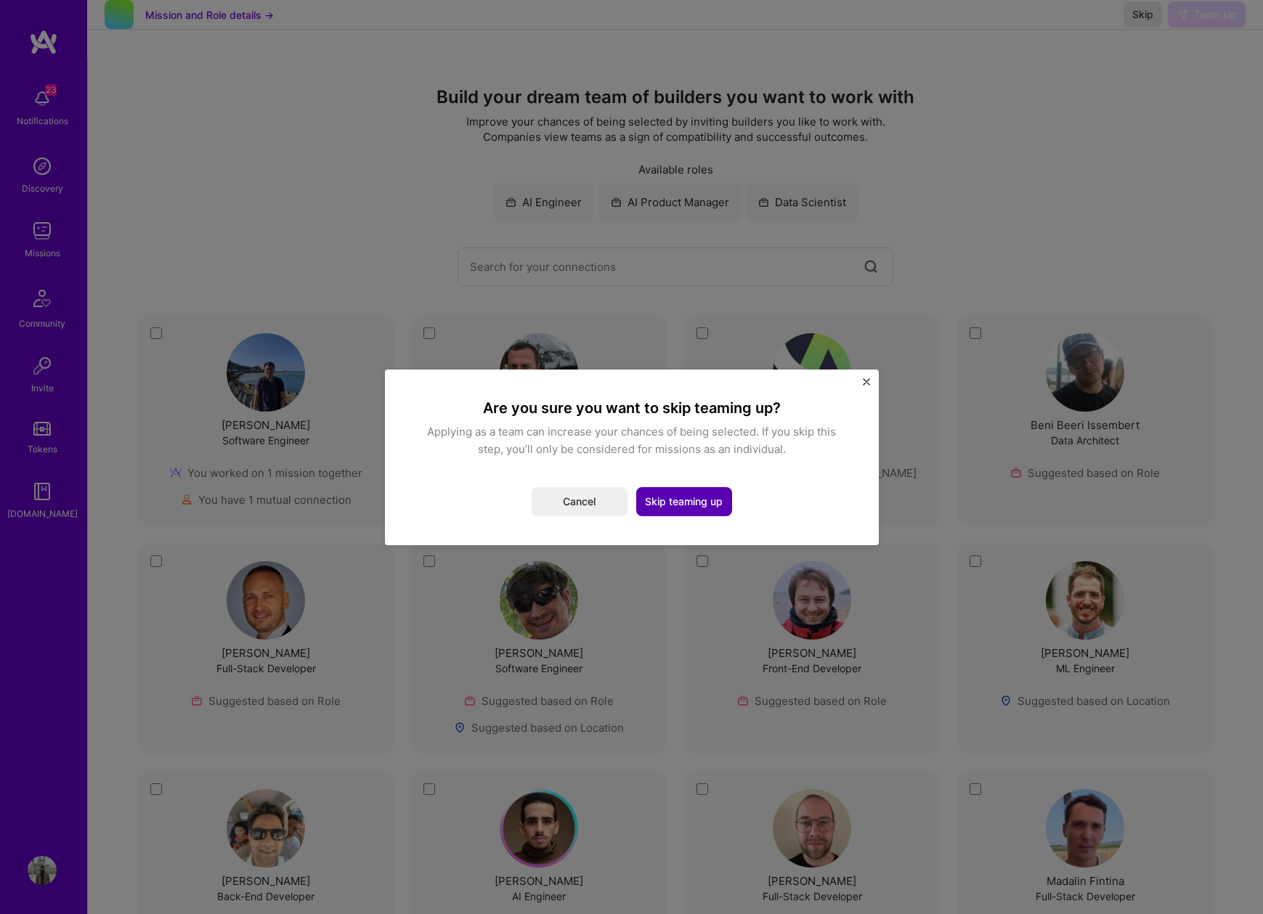
click at [686, 499] on button "Skip teaming up" at bounding box center [684, 501] width 96 height 29
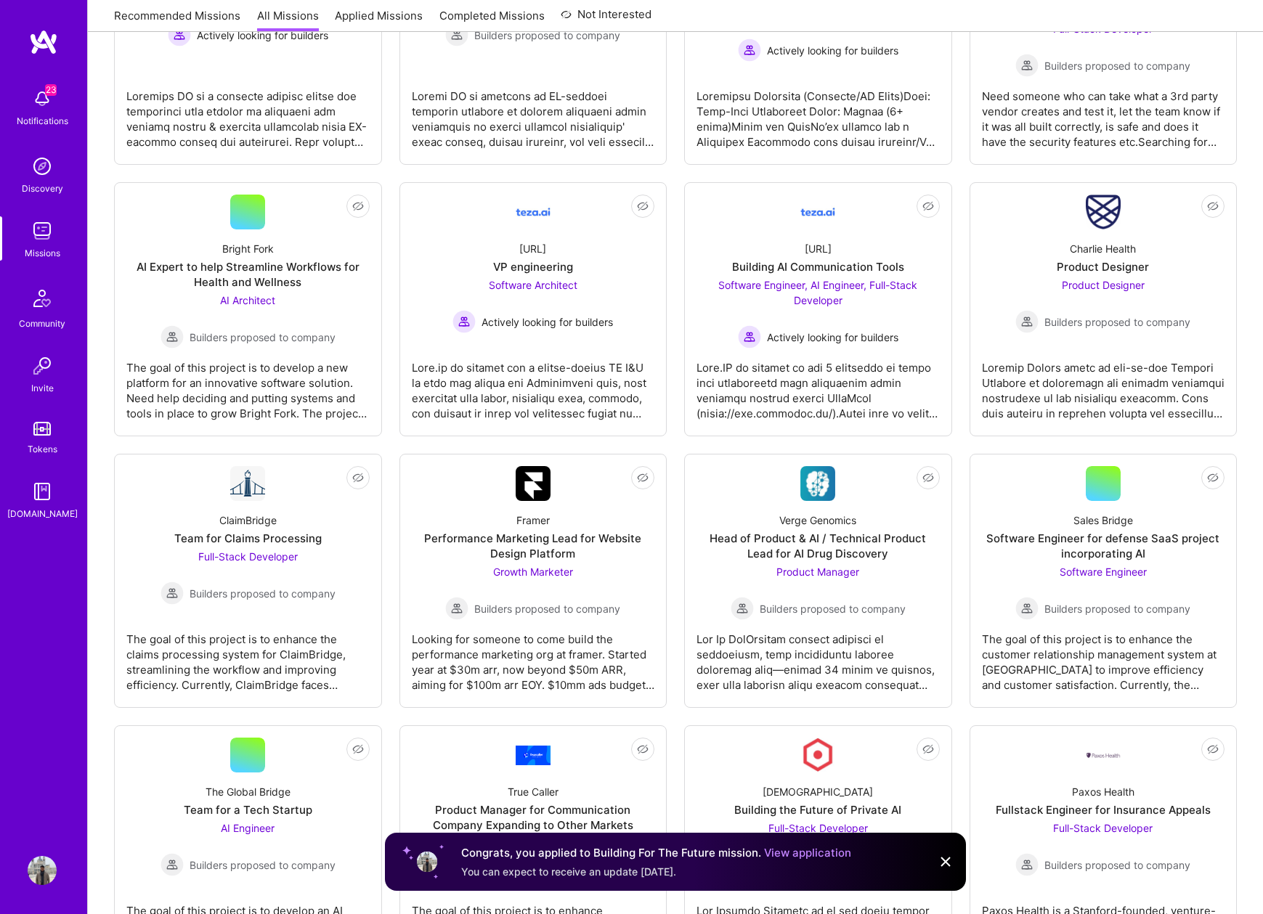
scroll to position [1403, 0]
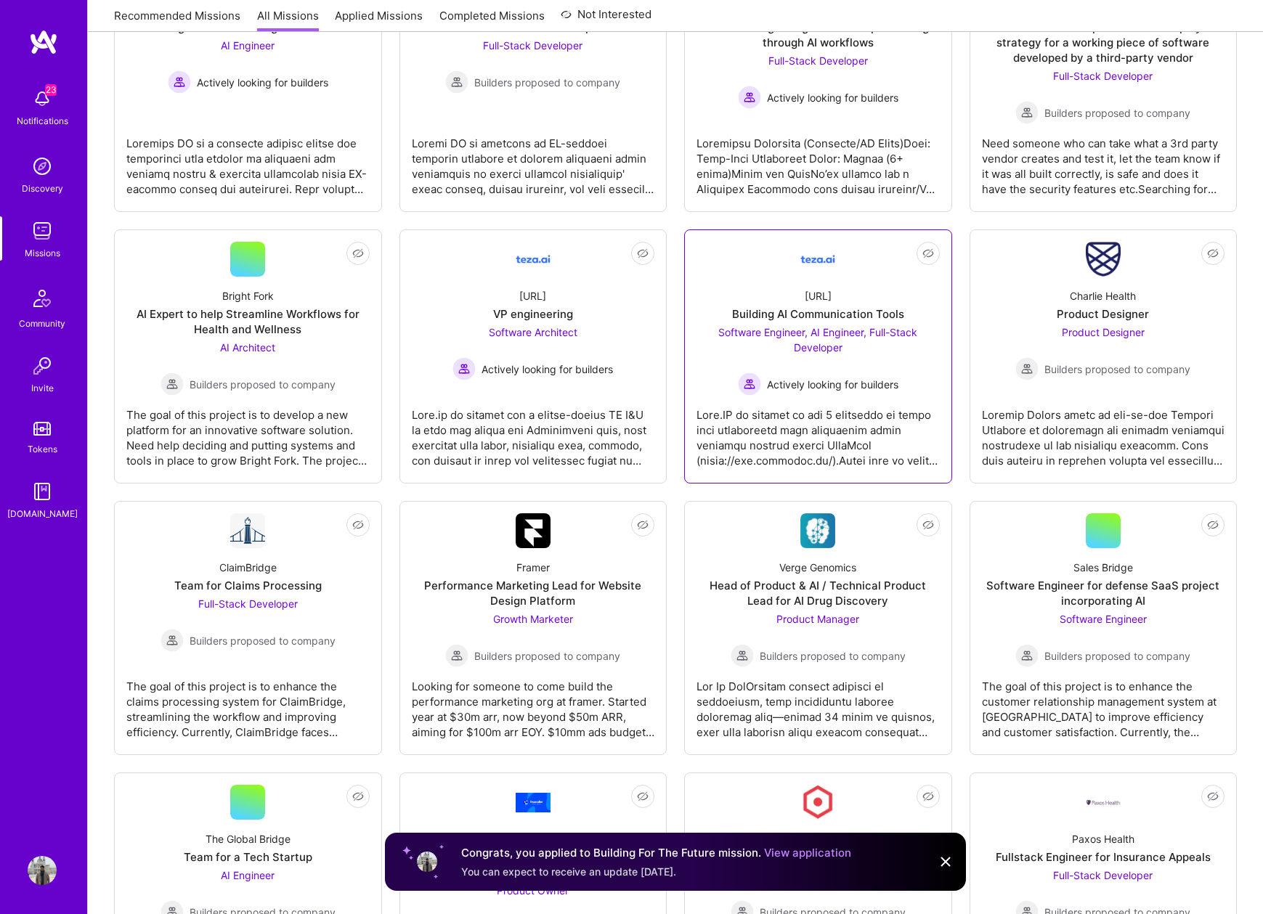
click at [827, 271] on img at bounding box center [817, 259] width 35 height 35
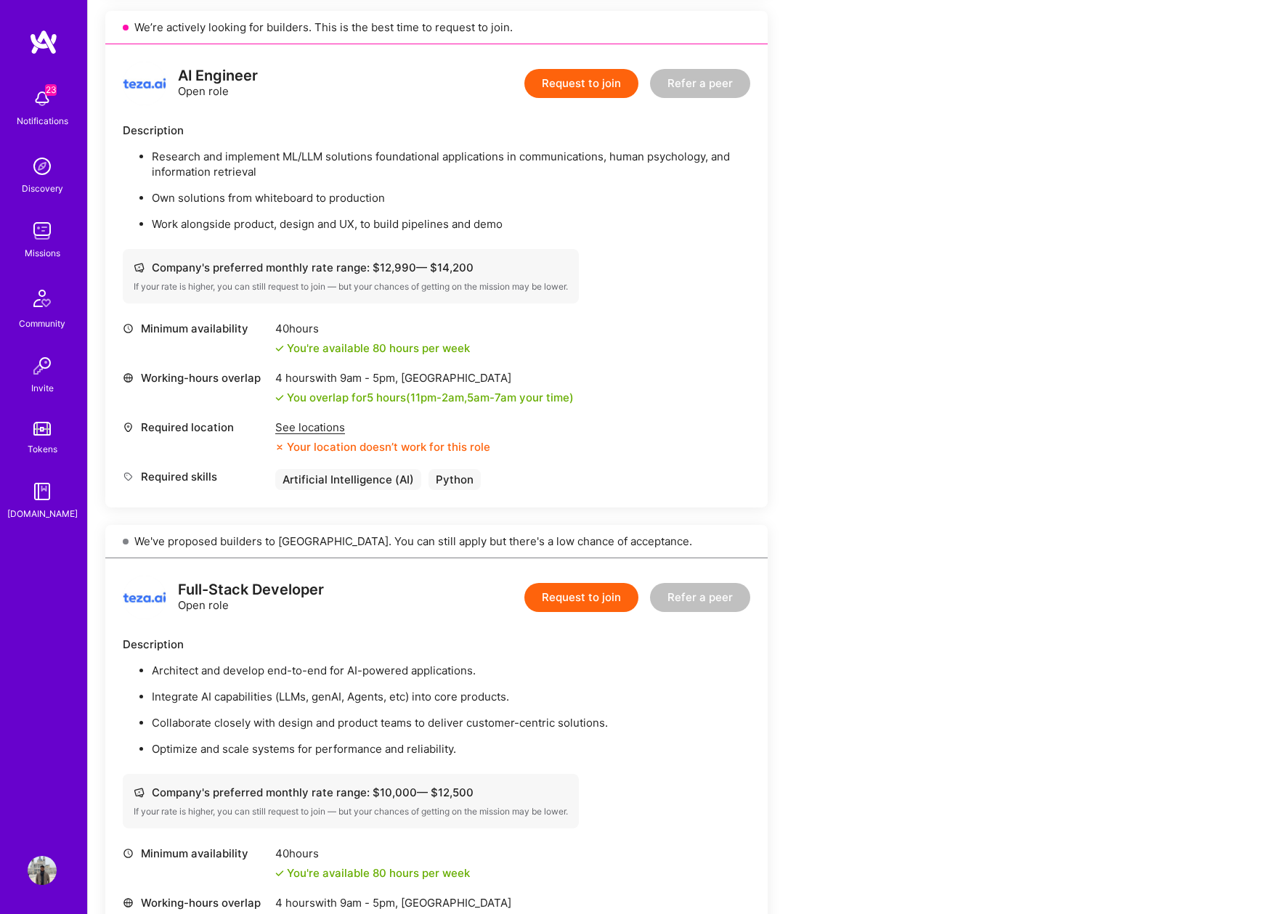
scroll to position [1383, 0]
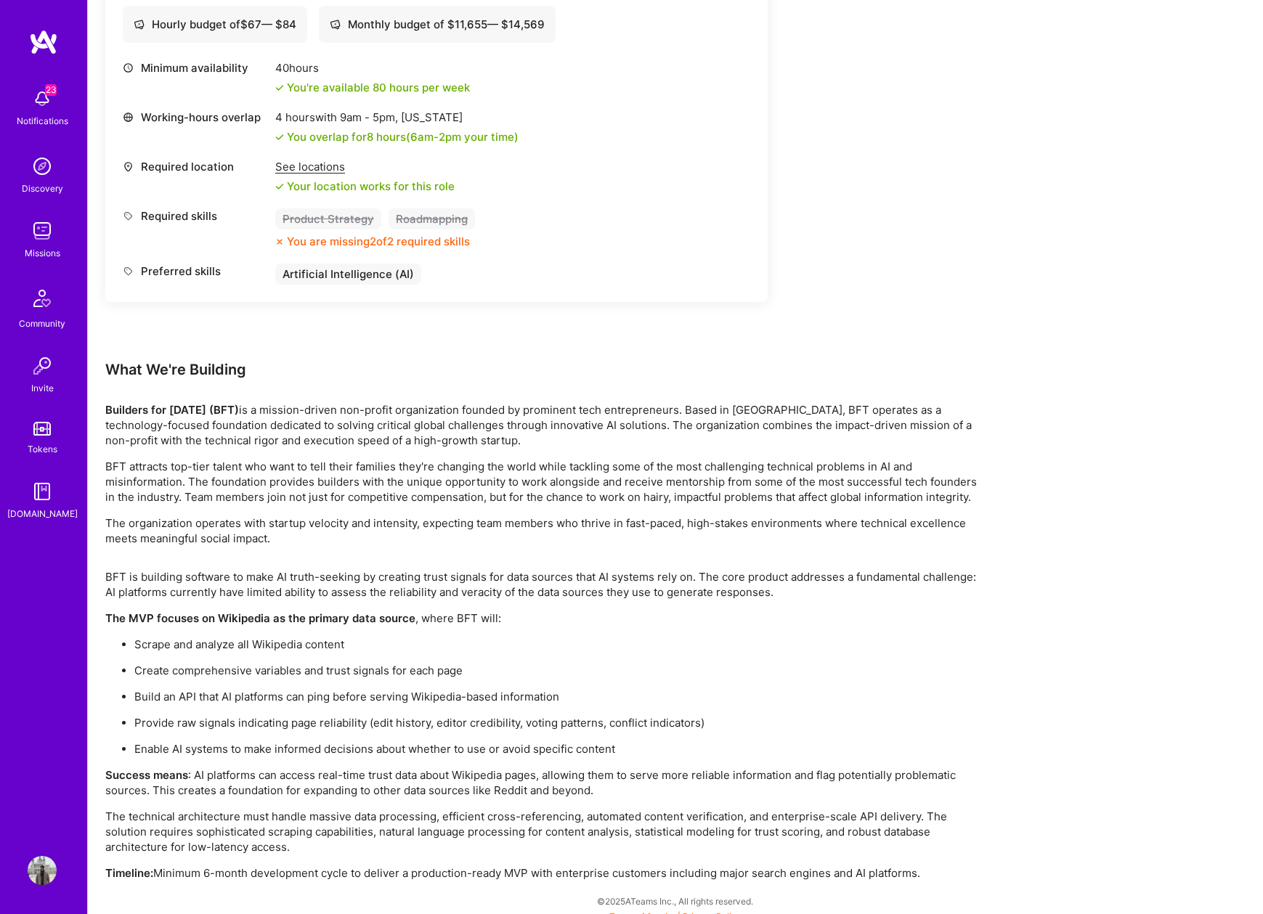
scroll to position [2167, 0]
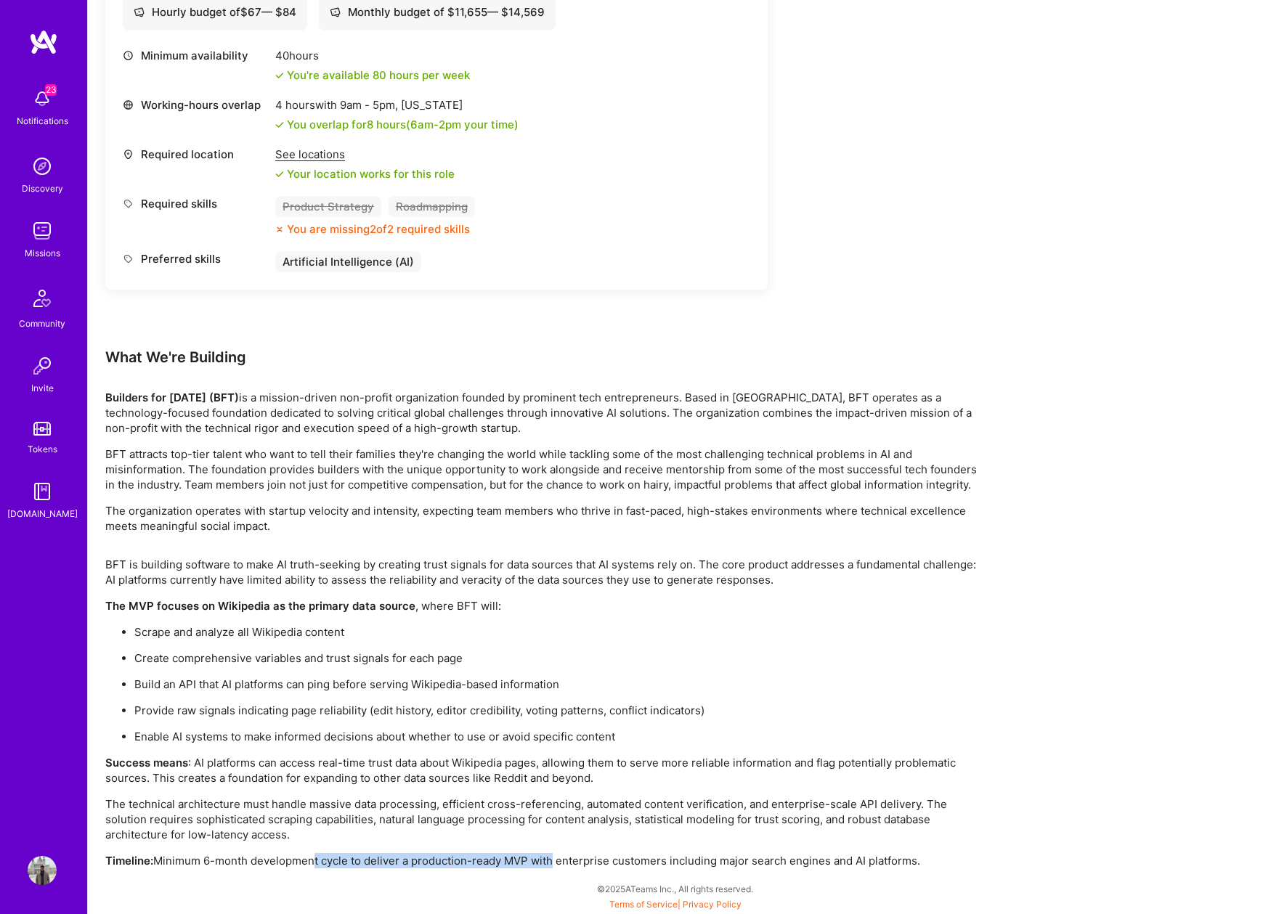
drag, startPoint x: 308, startPoint y: 863, endPoint x: 551, endPoint y: 863, distance: 242.6
click at [551, 863] on p "Timeline: Minimum 6-month development cycle to deliver a production-ready MVP w…" at bounding box center [541, 860] width 872 height 15
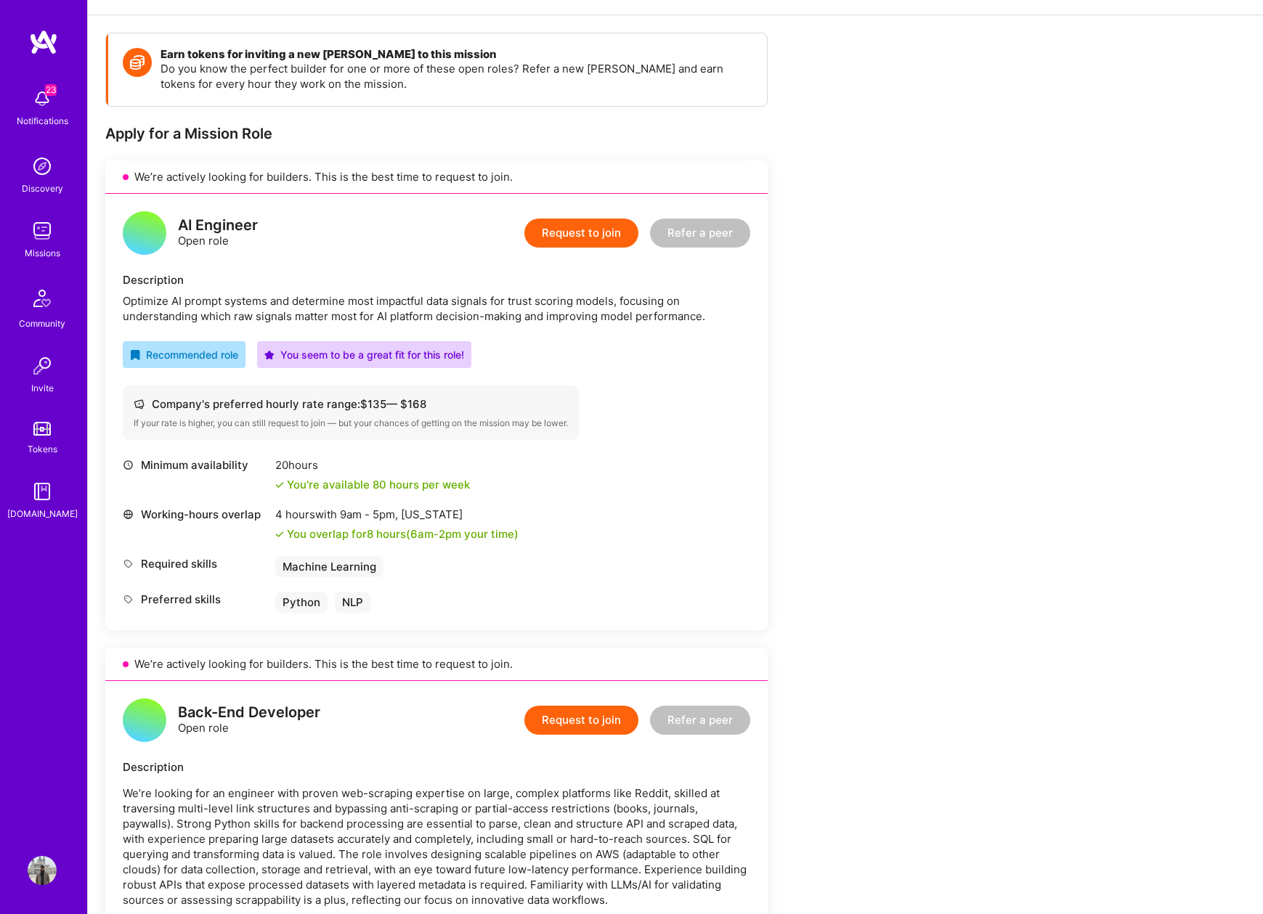
scroll to position [0, 0]
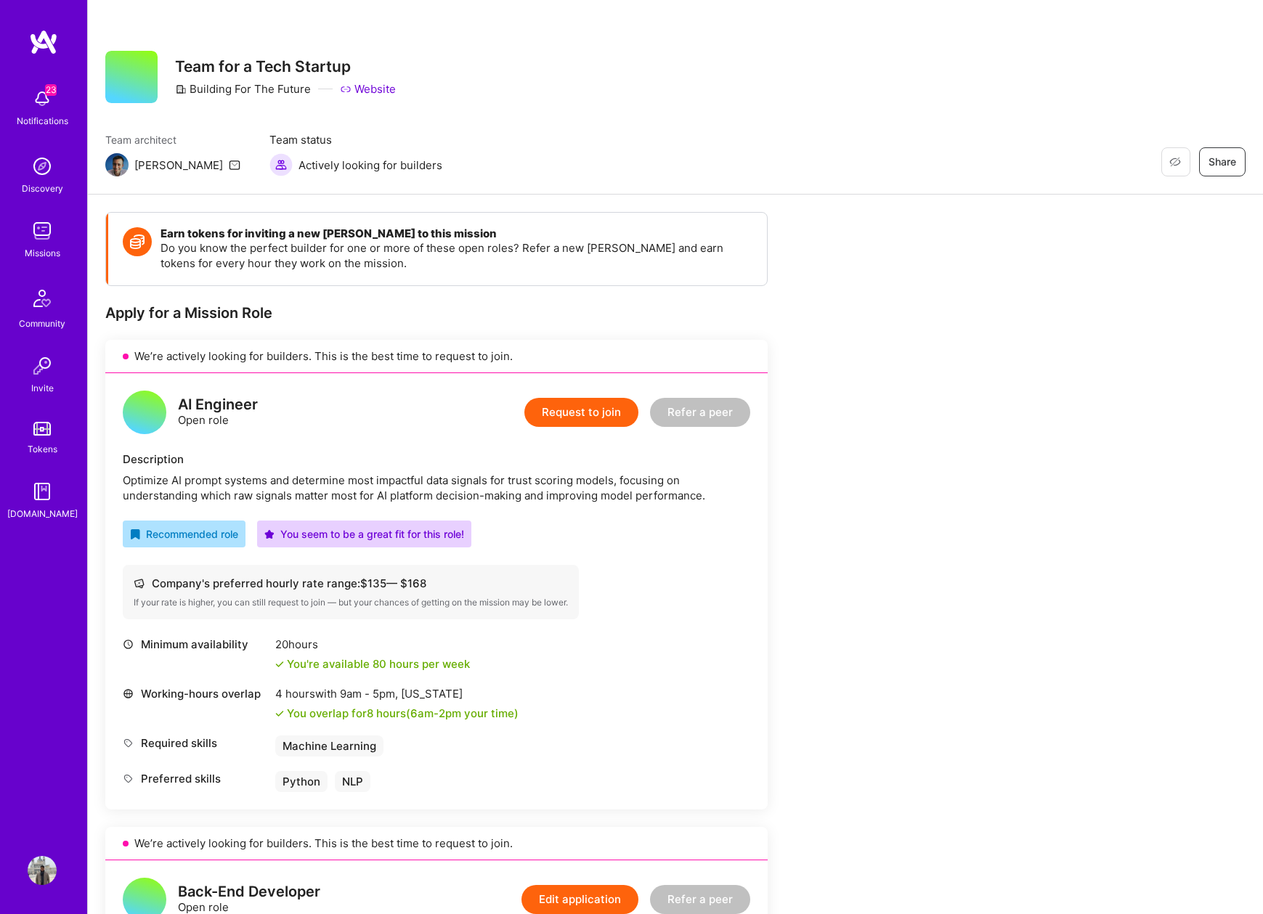
scroll to position [790, 0]
